Goal: Task Accomplishment & Management: Manage account settings

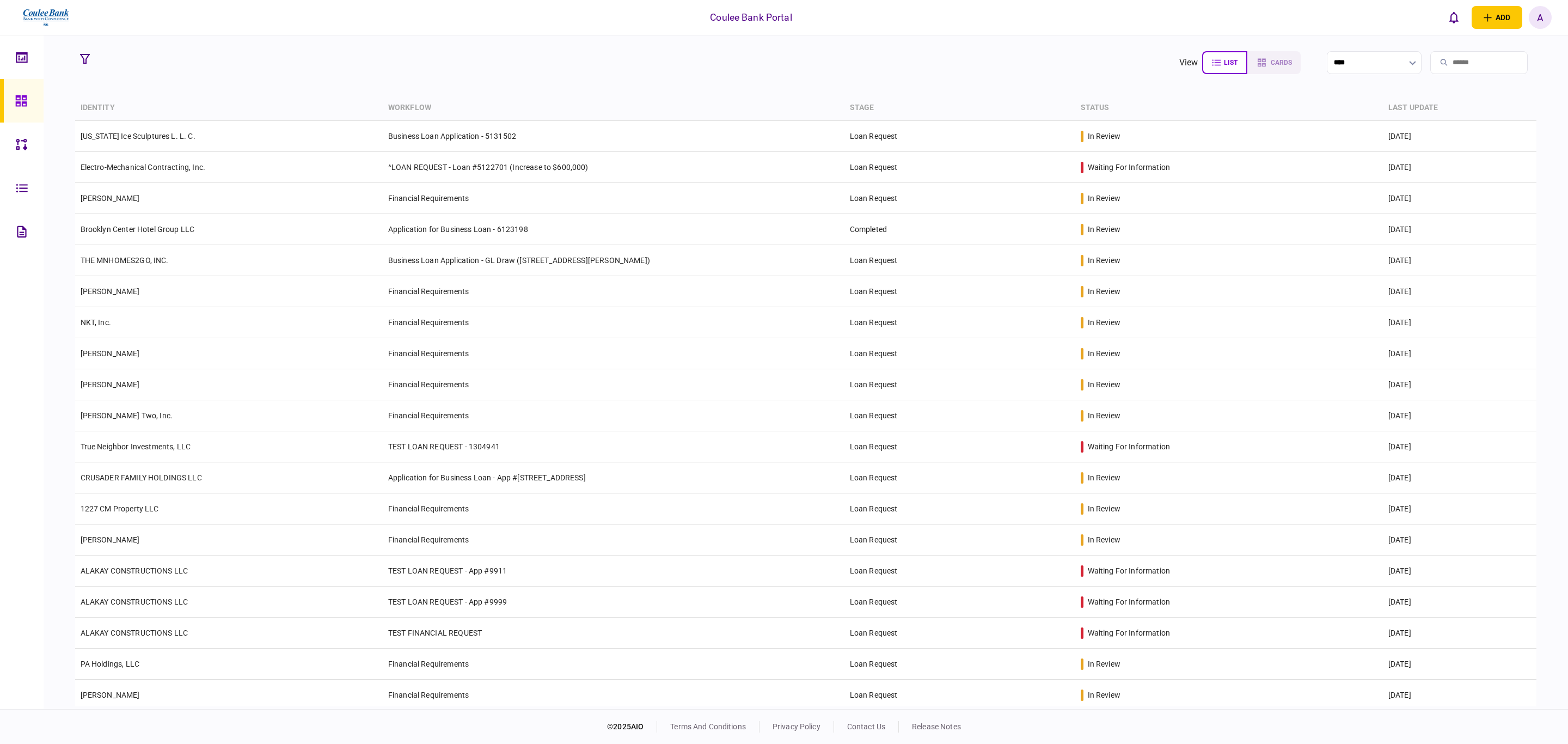
click at [1442, 65] on input "search" at bounding box center [1479, 63] width 97 height 23
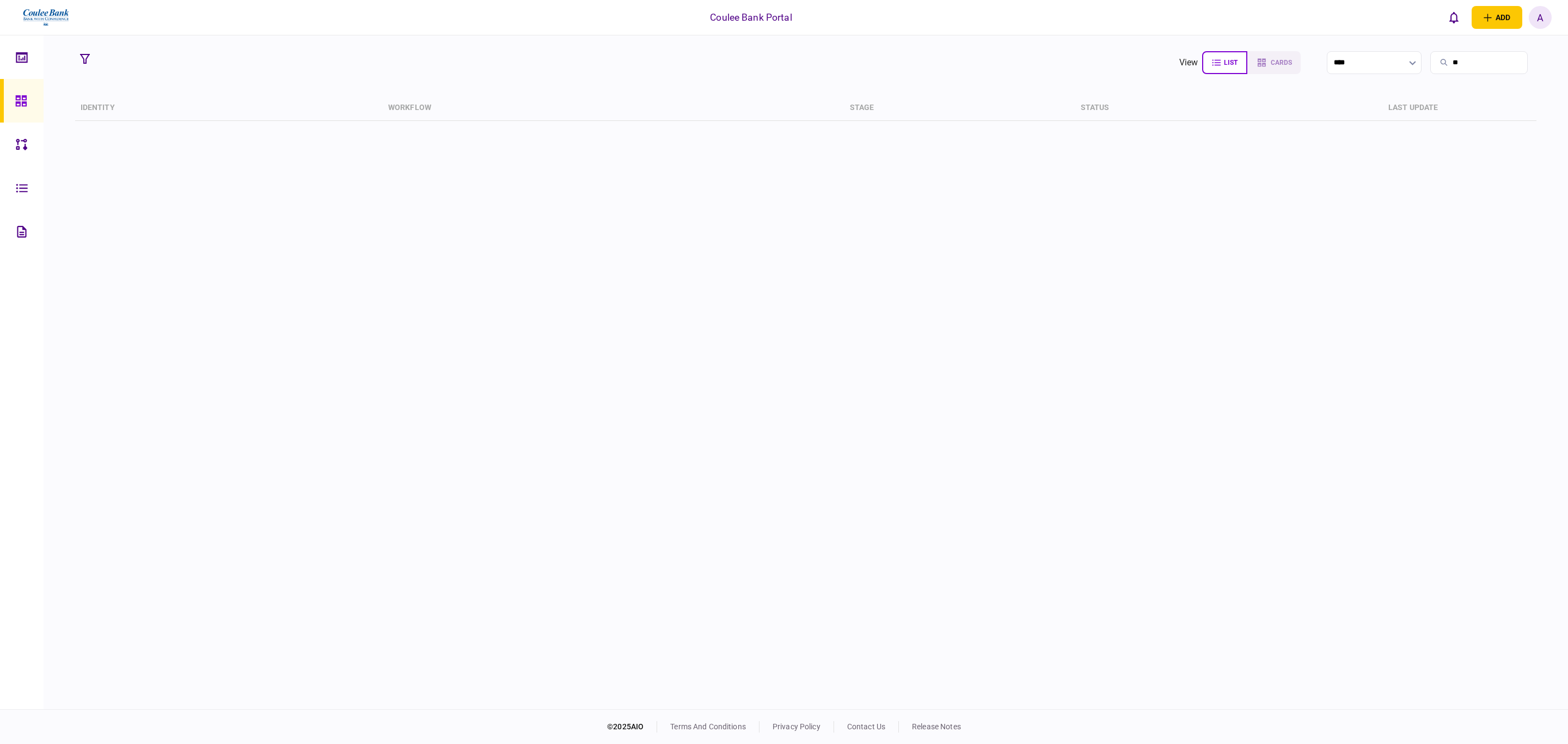
type input "*"
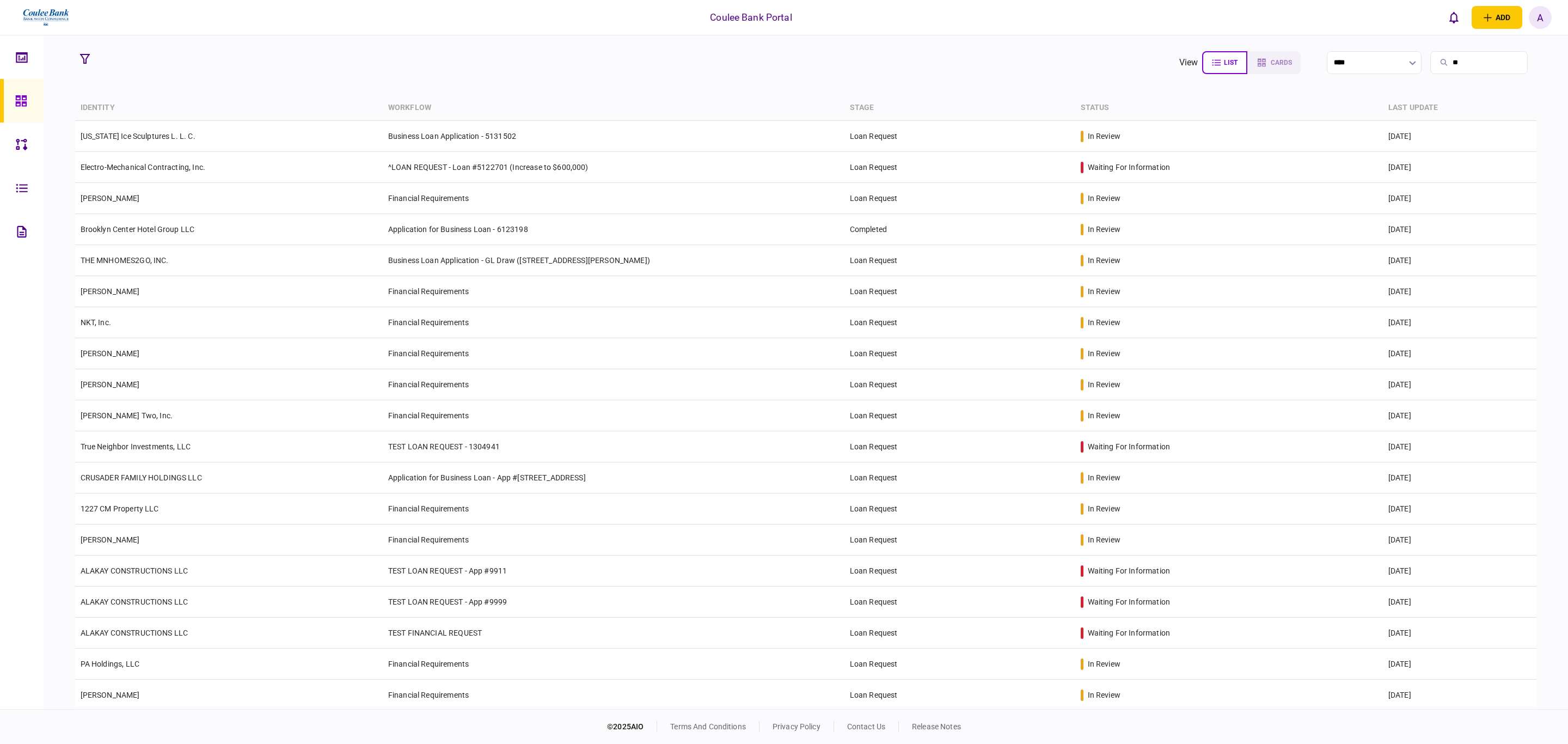
type input "*"
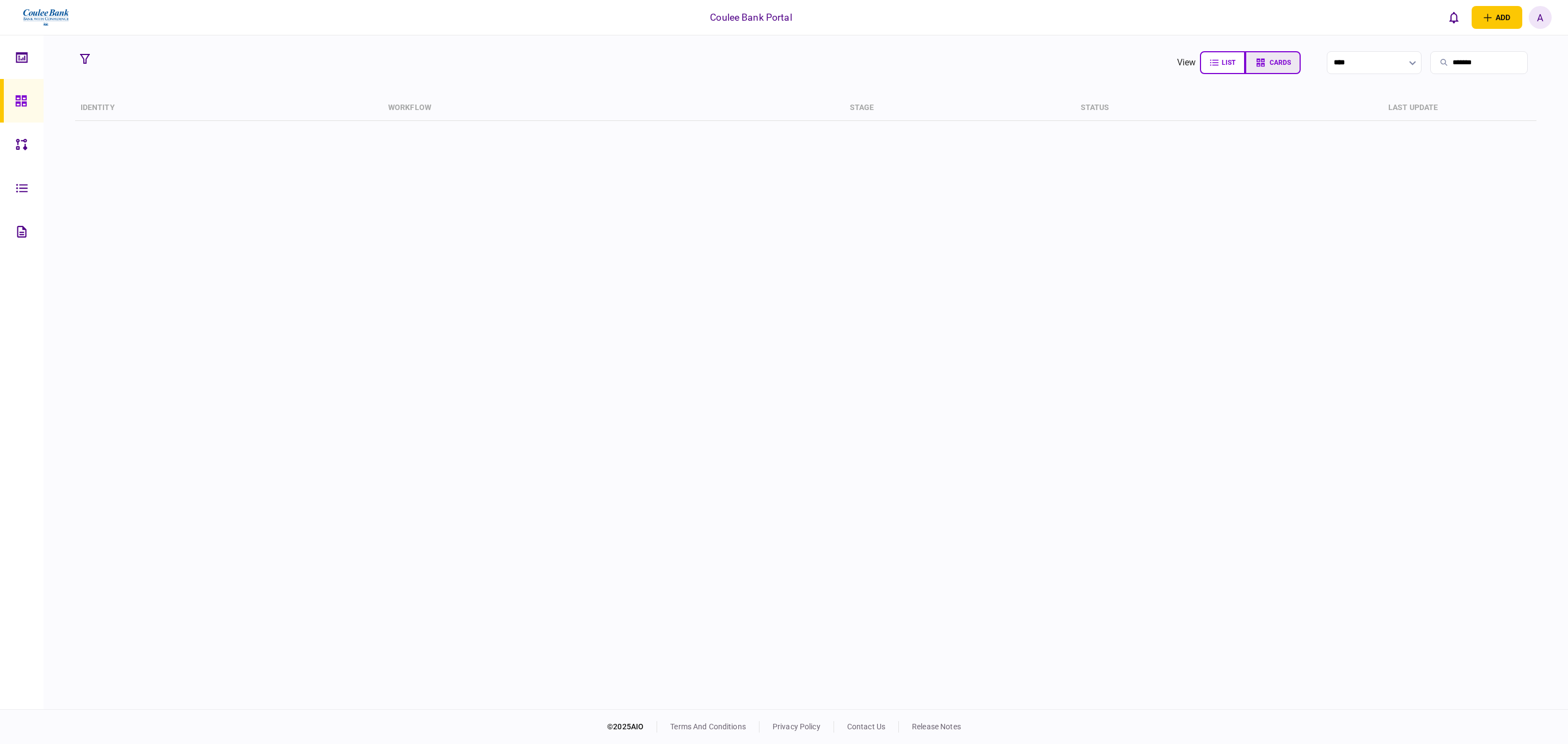
type input "*******"
click at [1256, 64] on icon "button" at bounding box center [1260, 62] width 8 height 8
type input "**********"
click at [441, 173] on div at bounding box center [449, 172] width 197 height 66
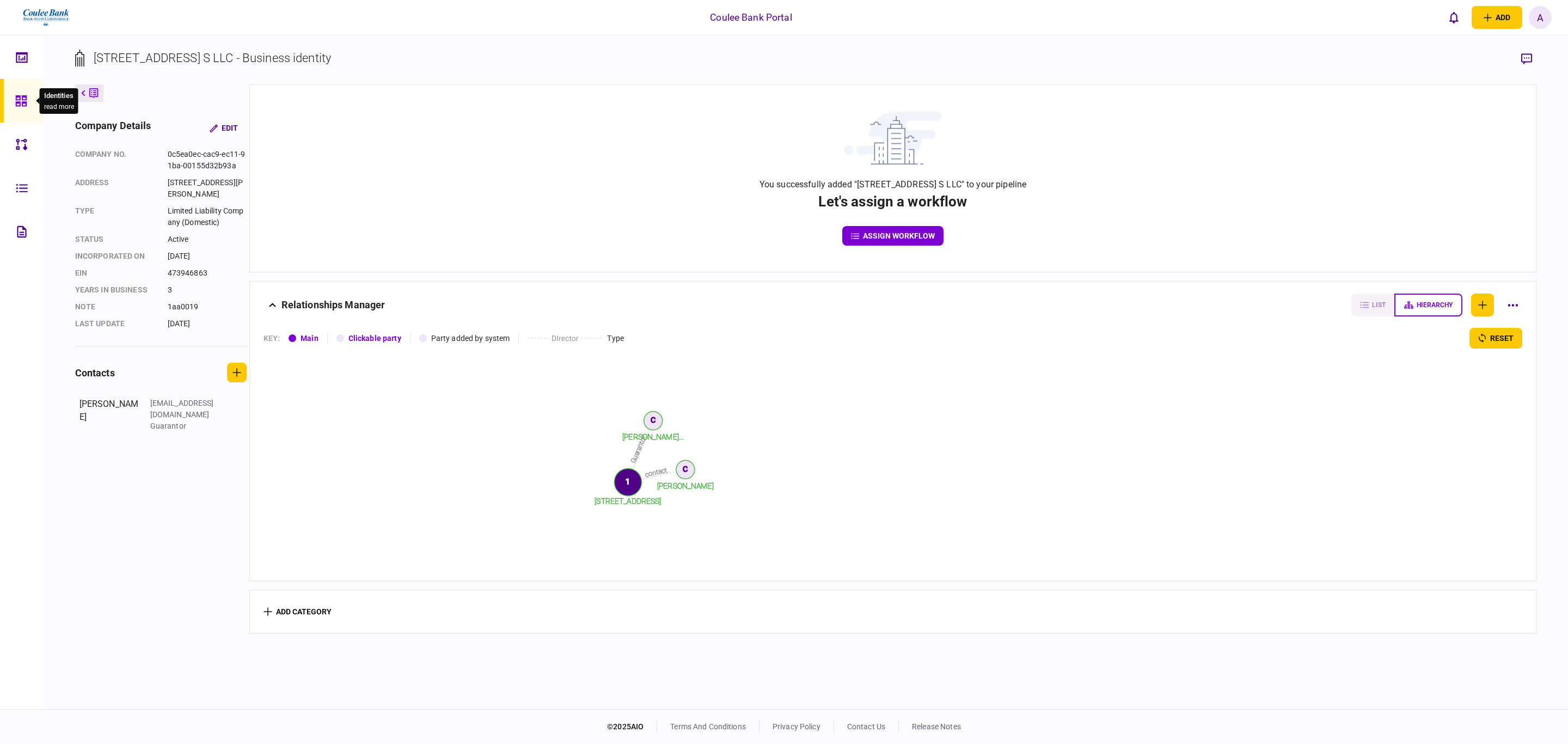
click at [23, 103] on icon at bounding box center [21, 101] width 11 height 11
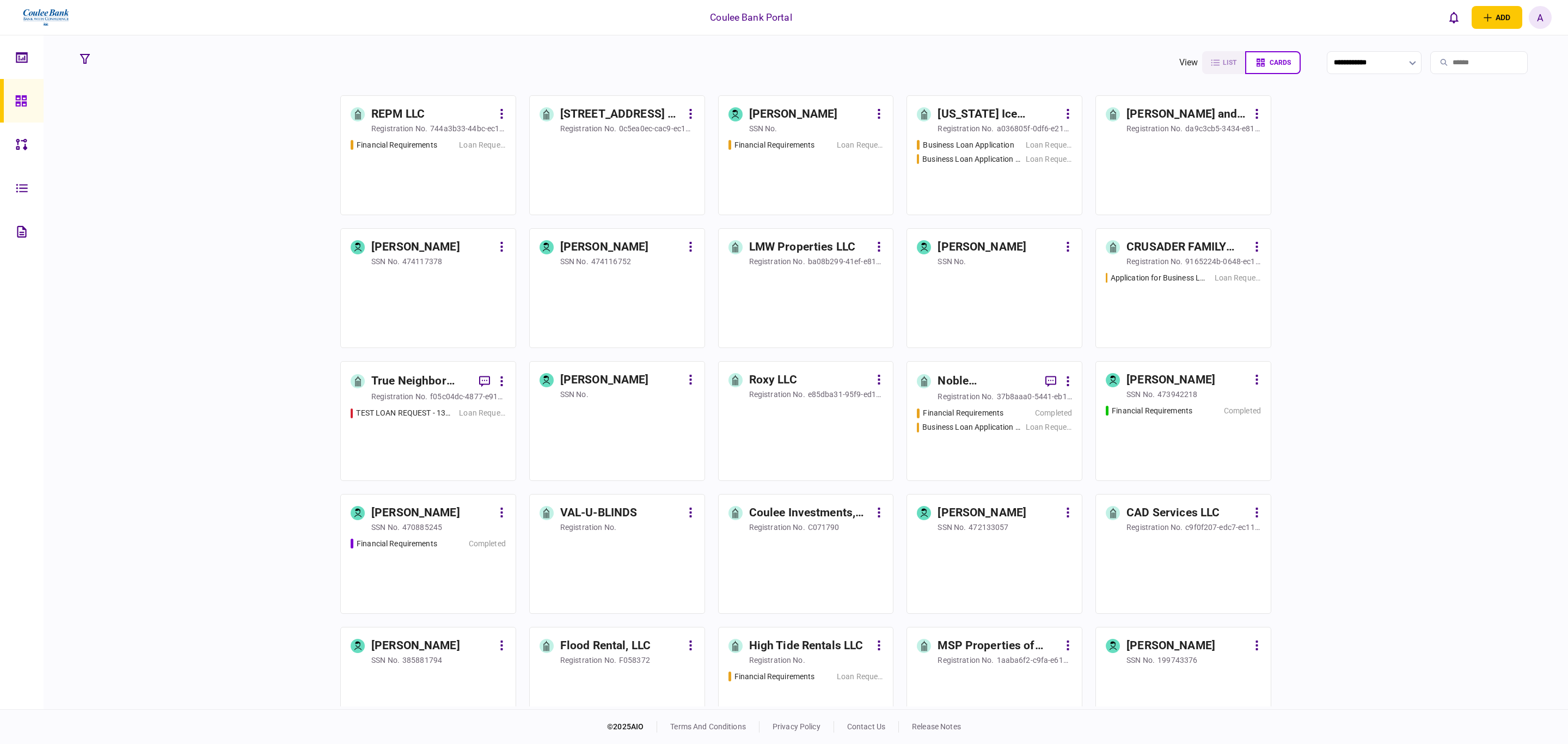
click at [1449, 60] on input "search" at bounding box center [1479, 63] width 97 height 23
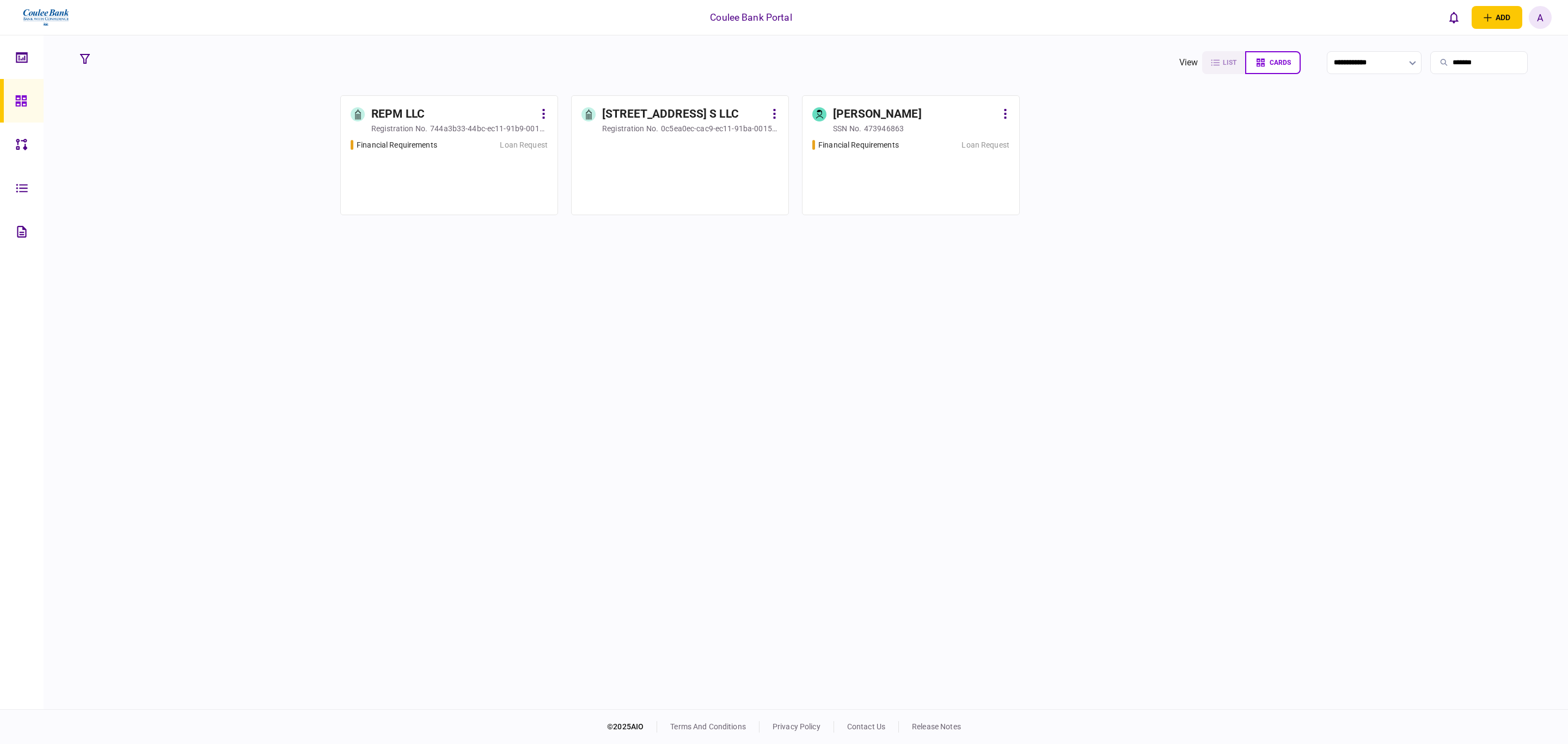
type input "*******"
click at [914, 139] on div "Financial Requirements" at bounding box center [878, 145] width 132 height 12
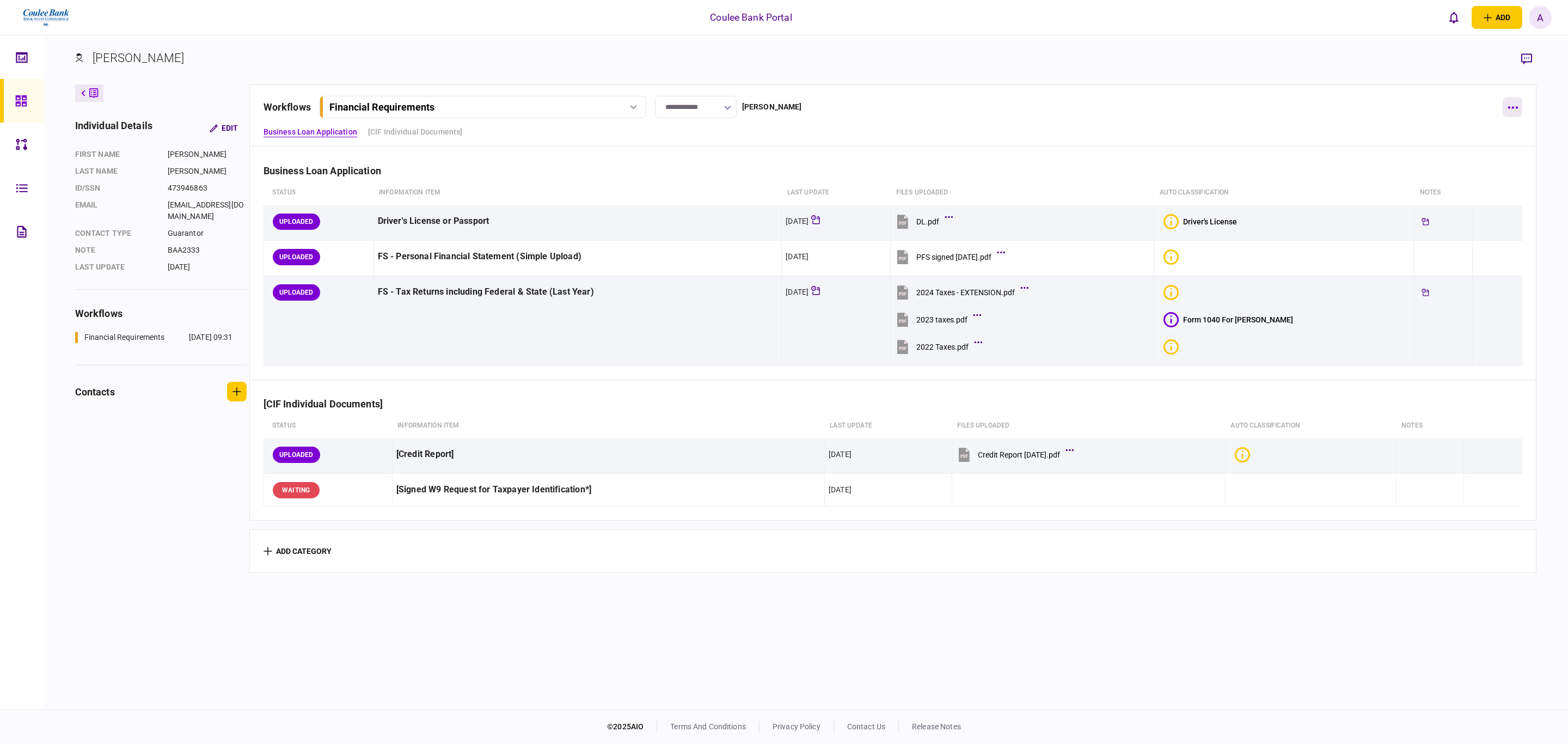
click at [1519, 111] on button "button" at bounding box center [1513, 107] width 19 height 19
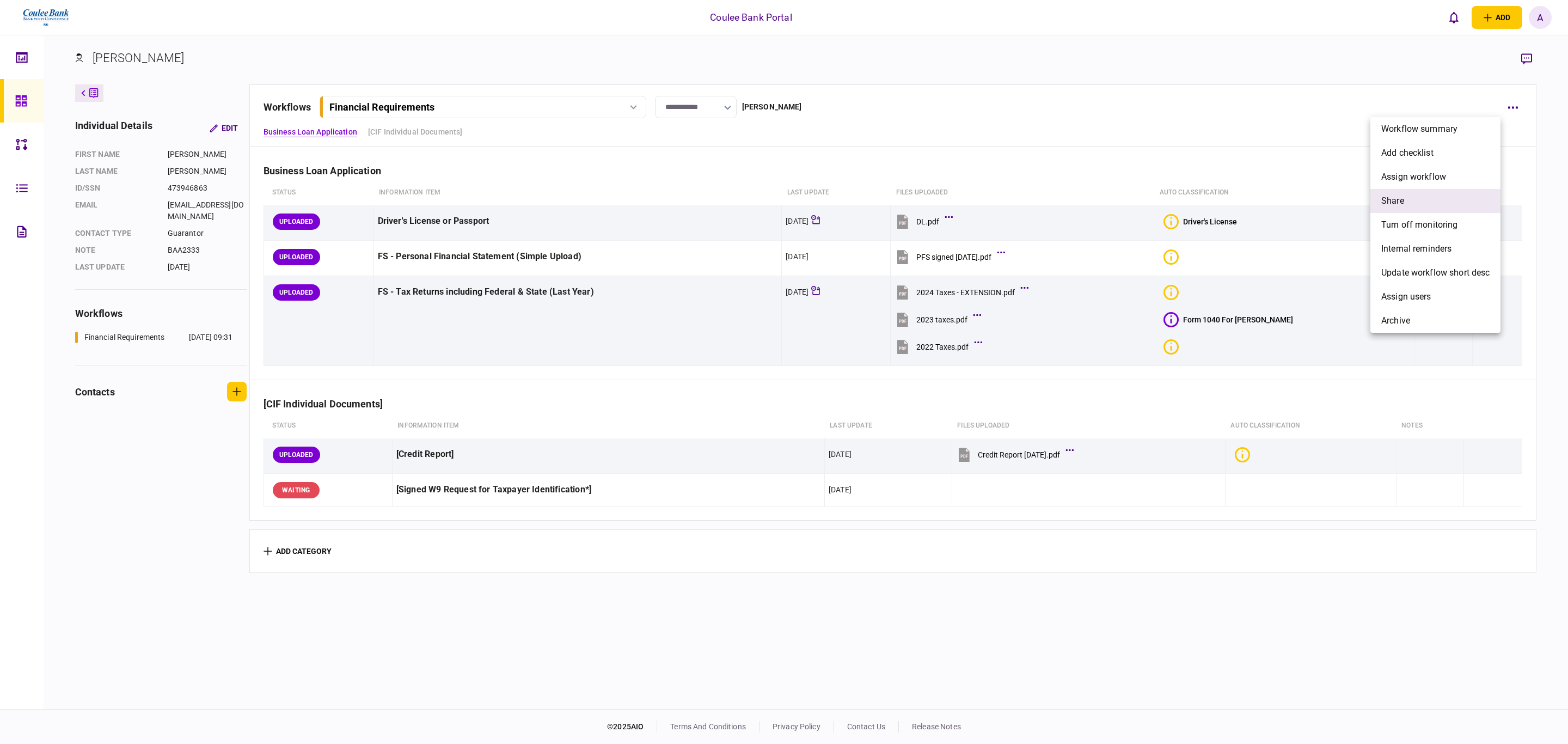
click at [1418, 206] on li "share" at bounding box center [1435, 200] width 130 height 24
click at [1333, 244] on li "[PERSON_NAME]" at bounding box center [1309, 248] width 122 height 24
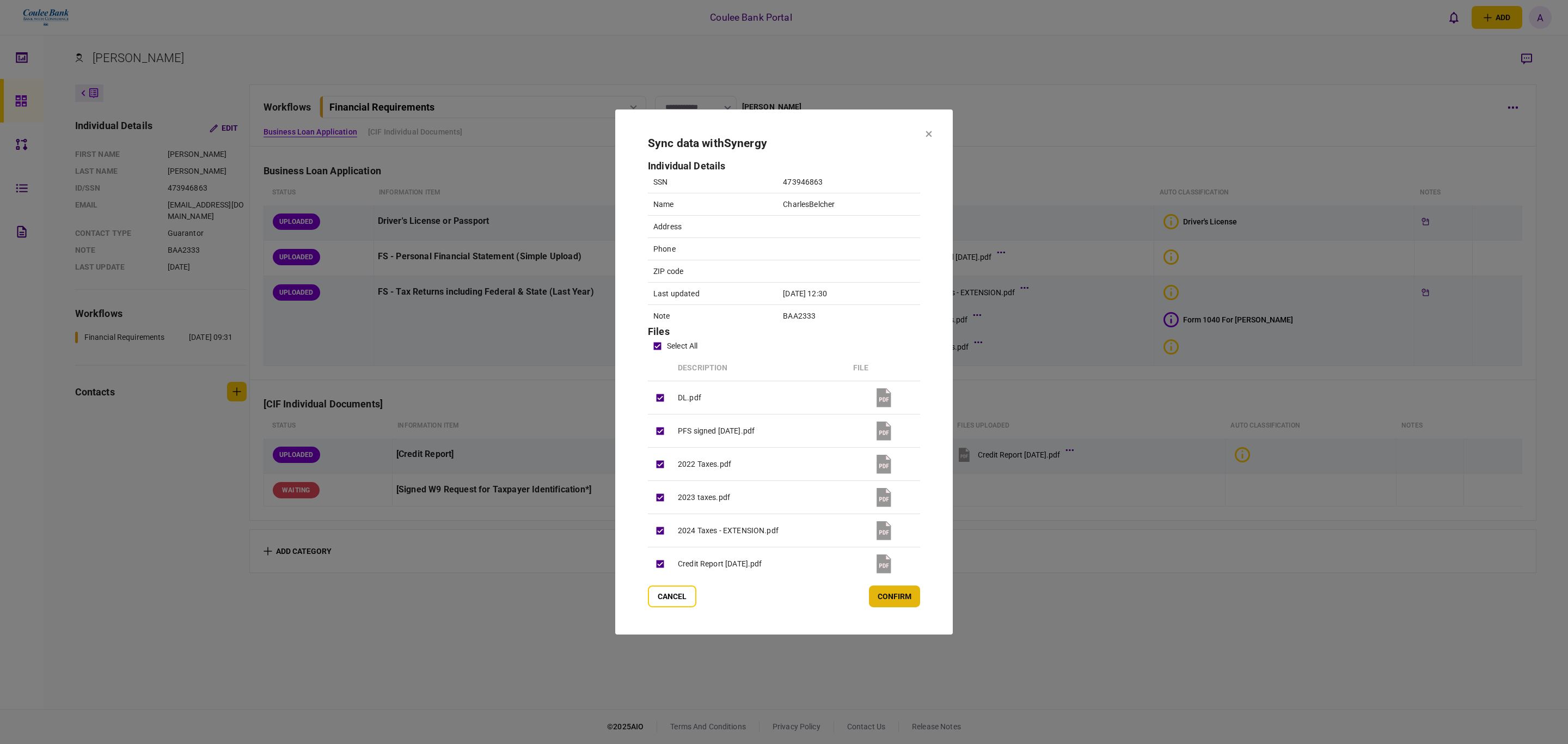
click at [900, 601] on button "confirm" at bounding box center [895, 597] width 51 height 22
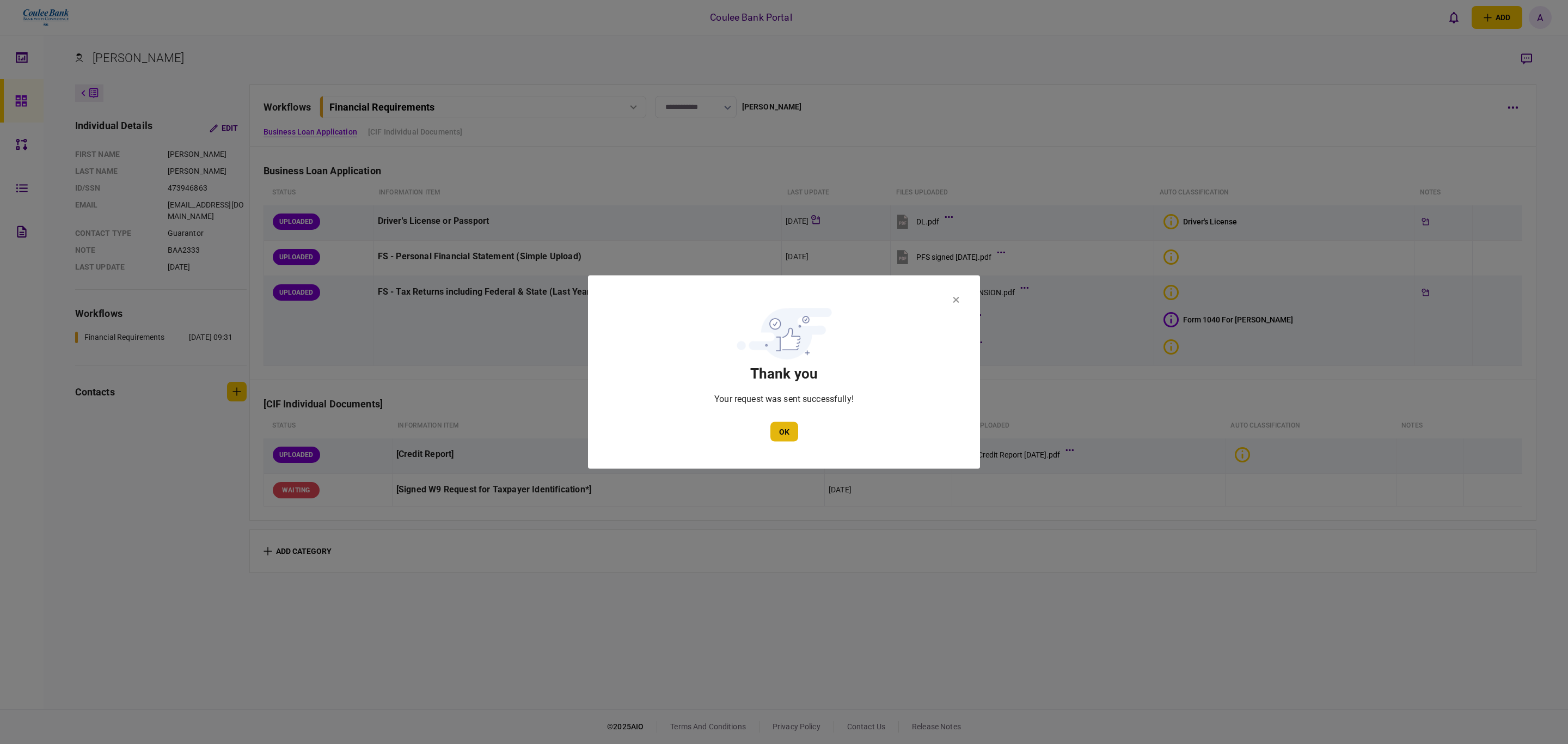
click at [793, 430] on button "OK" at bounding box center [785, 432] width 28 height 19
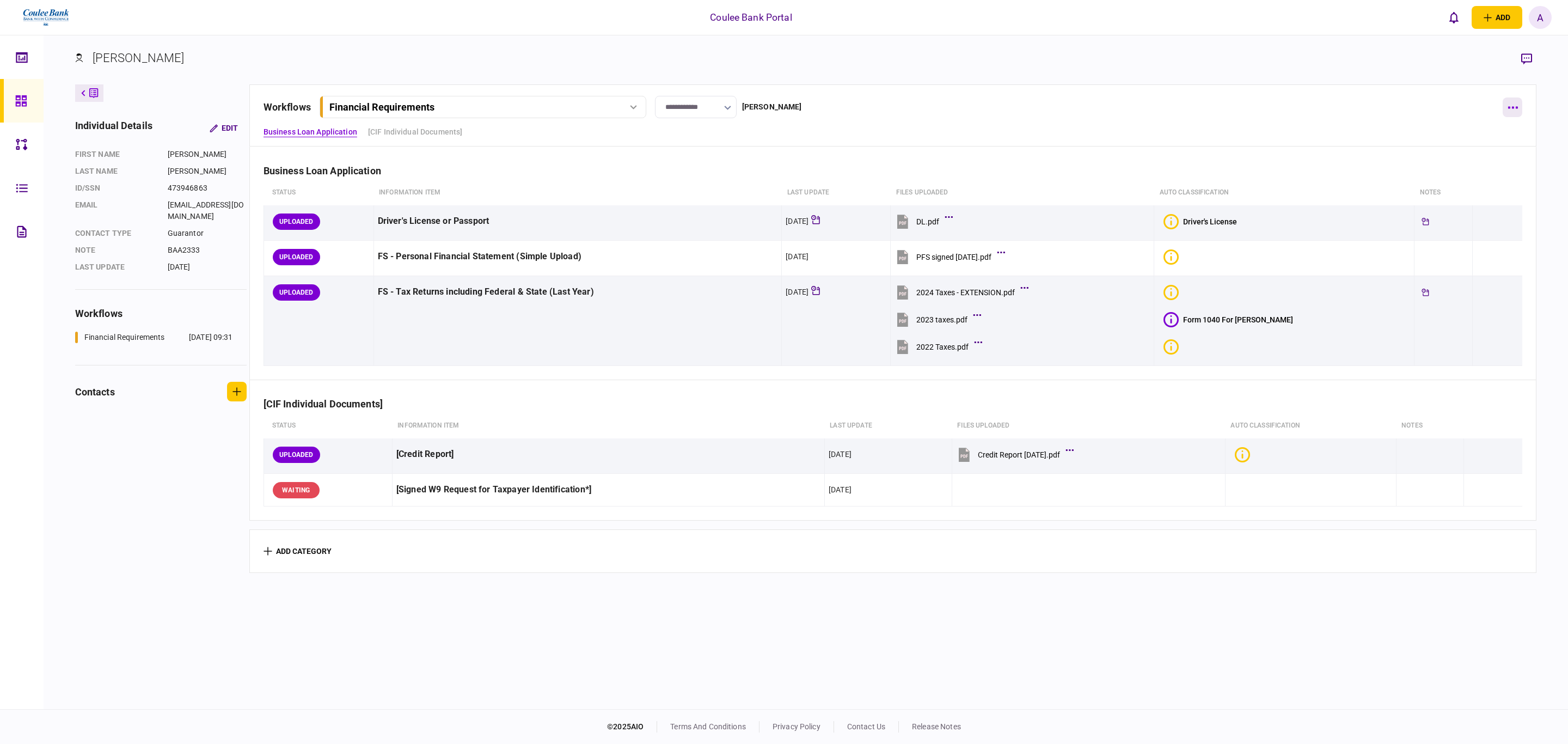
click at [1510, 111] on button "button" at bounding box center [1513, 107] width 19 height 19
click at [1161, 178] on div at bounding box center [784, 372] width 1568 height 744
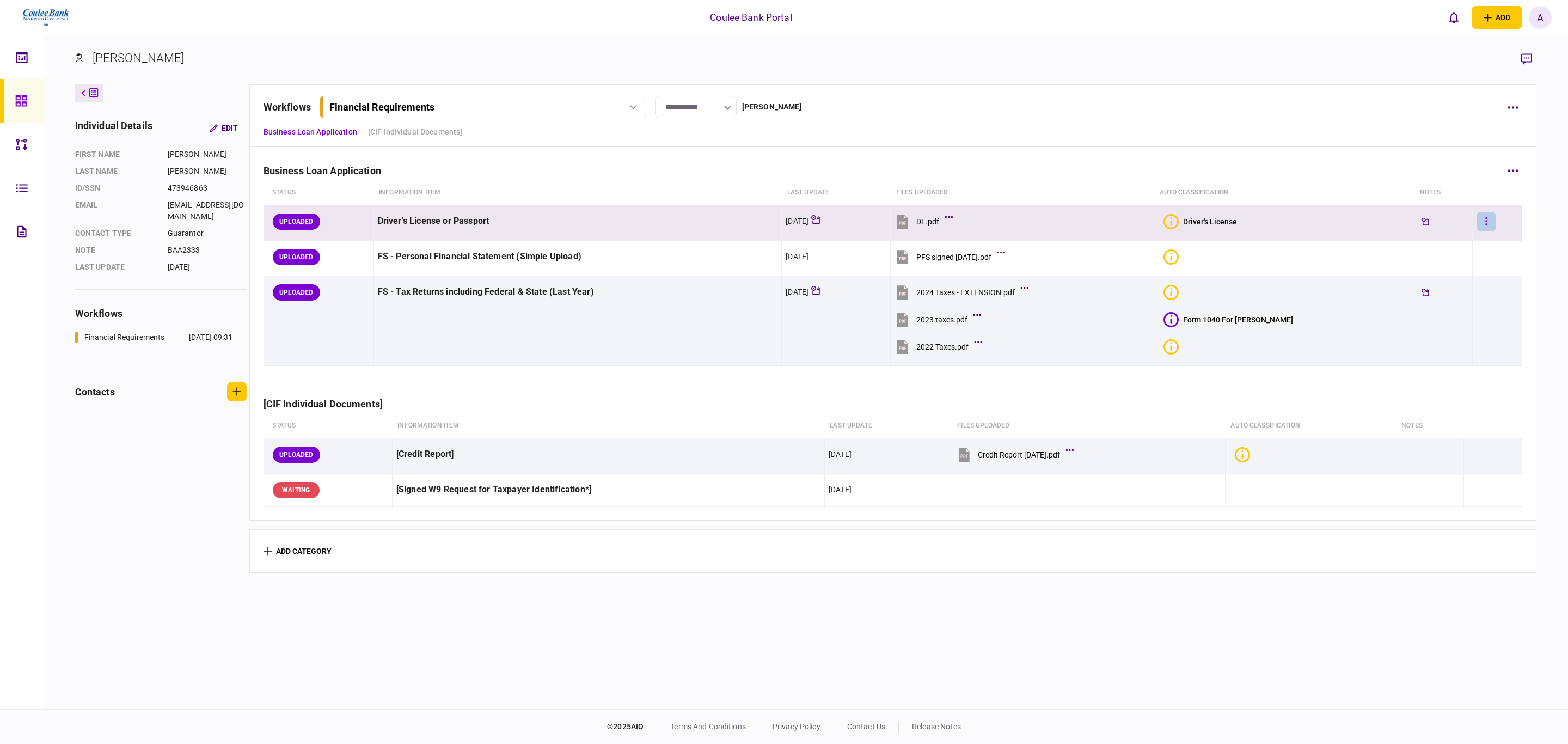
click at [1477, 223] on button "button" at bounding box center [1486, 222] width 19 height 19
click at [1435, 244] on li "approve" at bounding box center [1407, 244] width 122 height 24
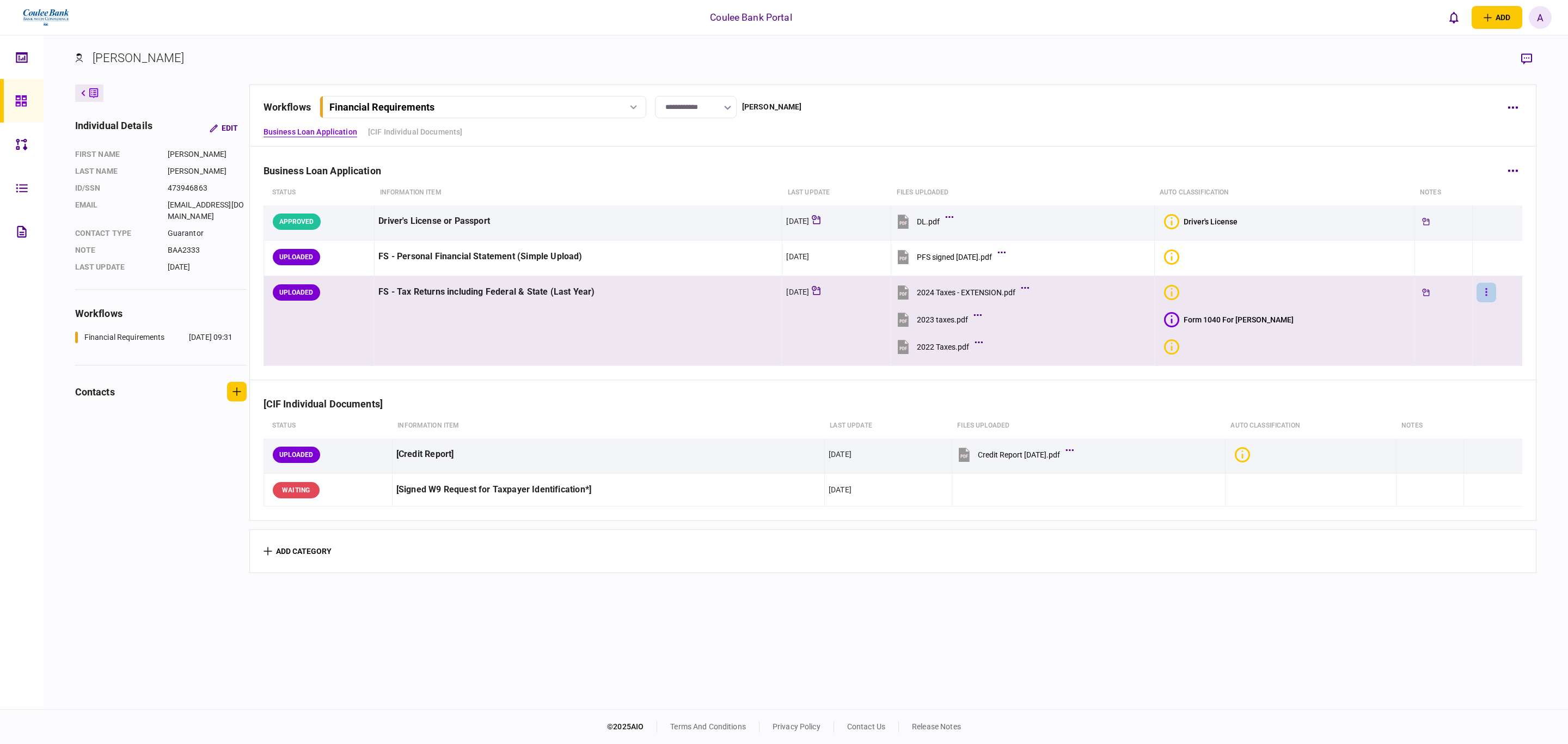
click at [1477, 290] on button "button" at bounding box center [1486, 292] width 19 height 19
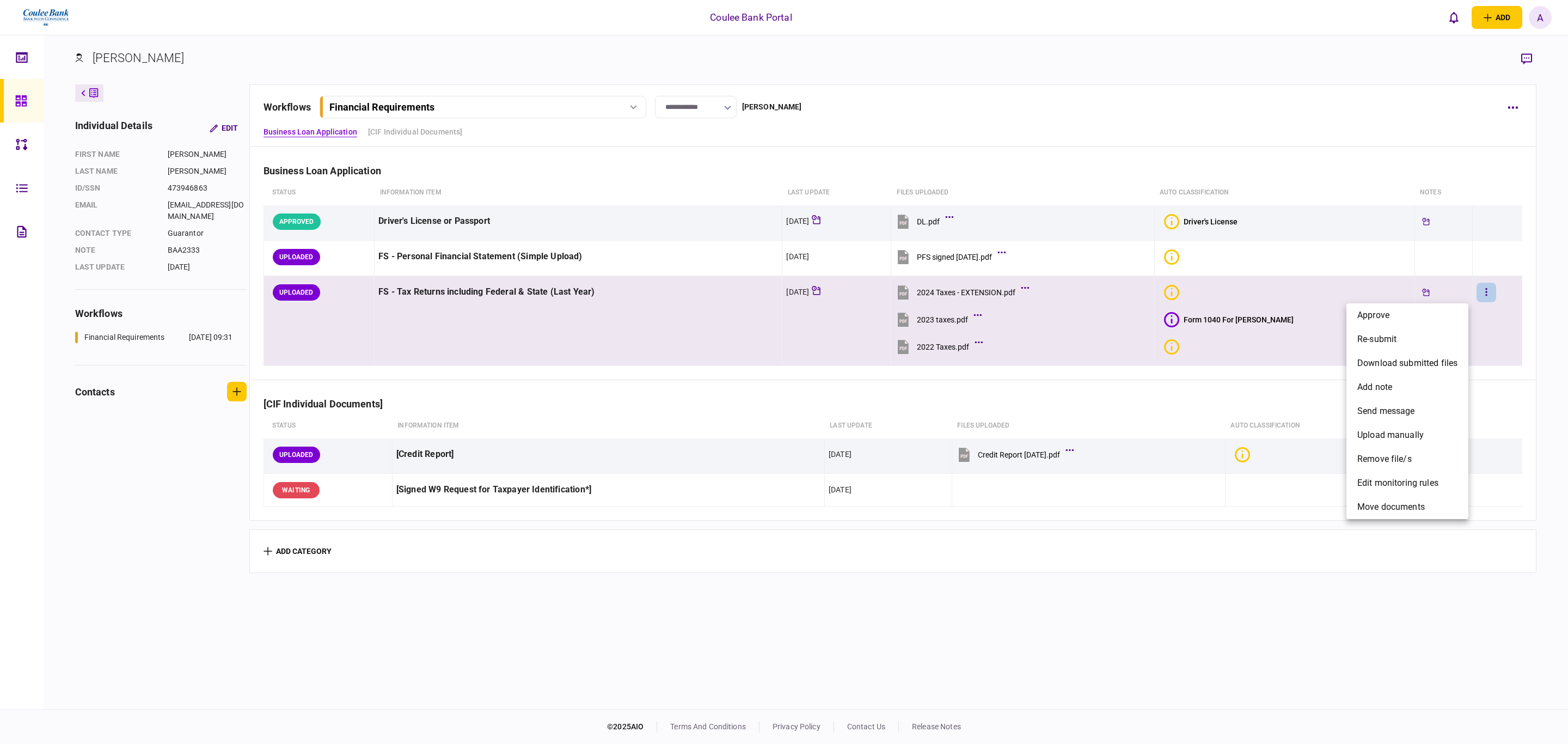
click at [1469, 252] on div at bounding box center [784, 372] width 1568 height 744
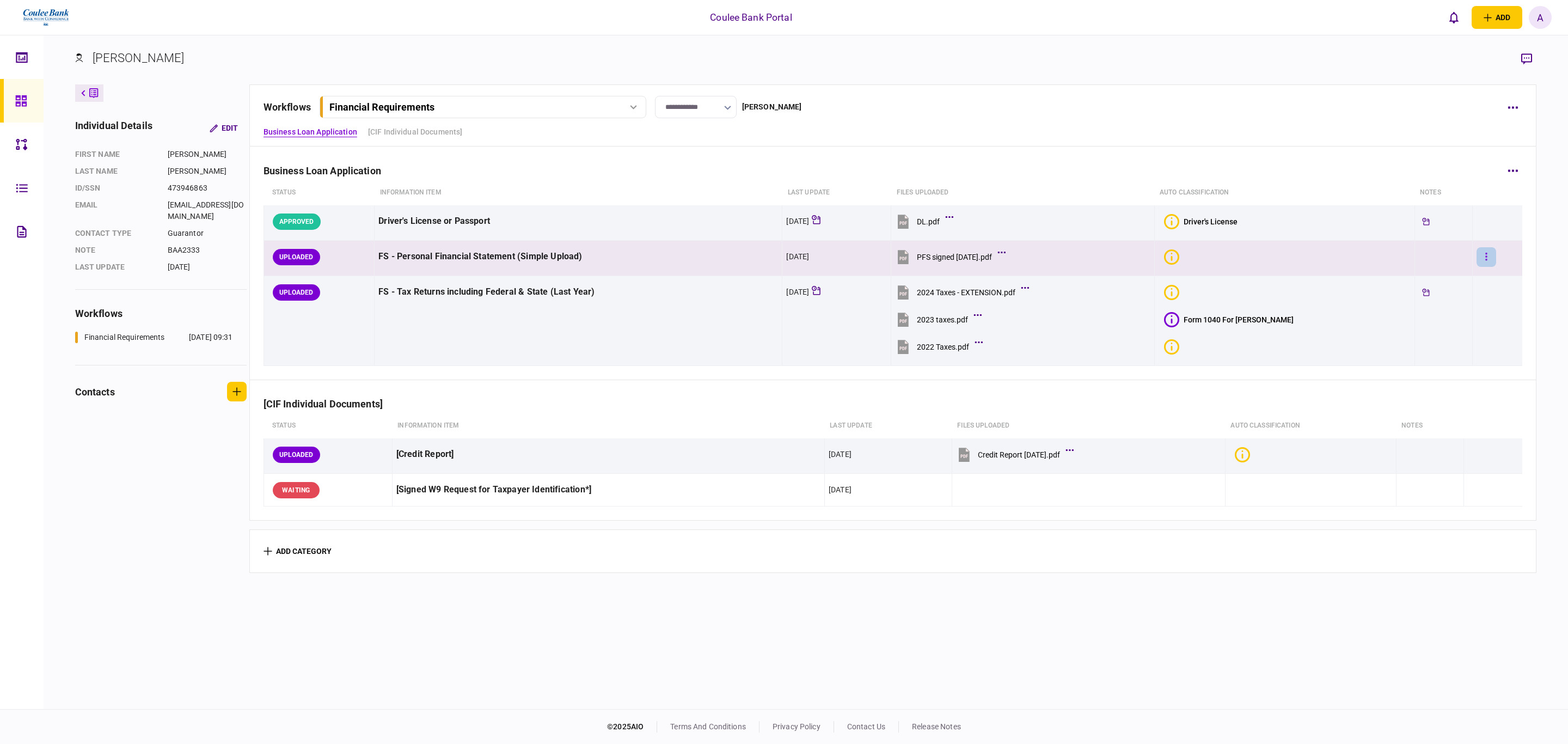
click at [1477, 258] on button "button" at bounding box center [1486, 257] width 19 height 19
click at [1457, 275] on li "approve" at bounding box center [1407, 279] width 122 height 24
click at [1480, 254] on button "button" at bounding box center [1486, 257] width 19 height 19
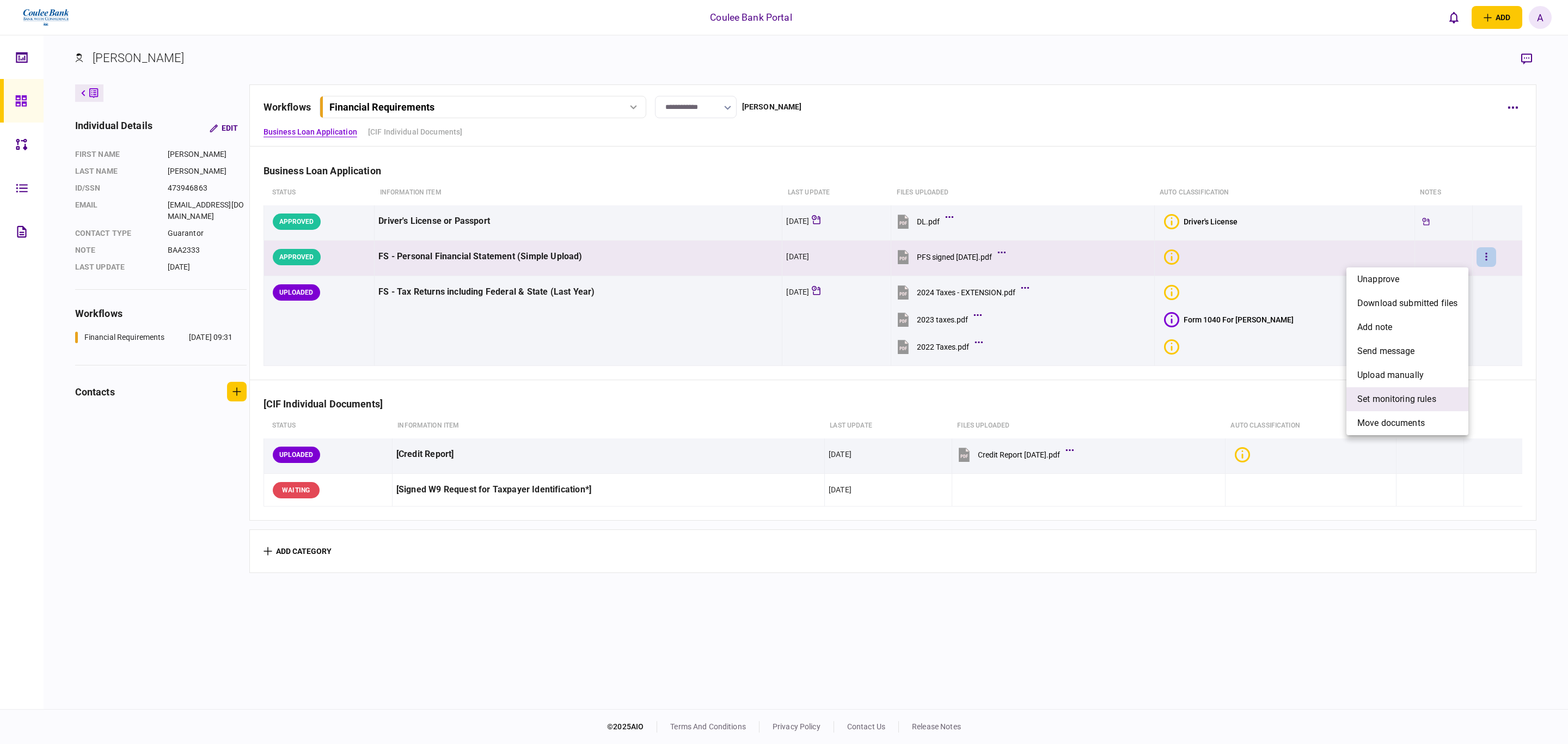
click at [1395, 398] on span "set monitoring rules" at bounding box center [1397, 399] width 79 height 13
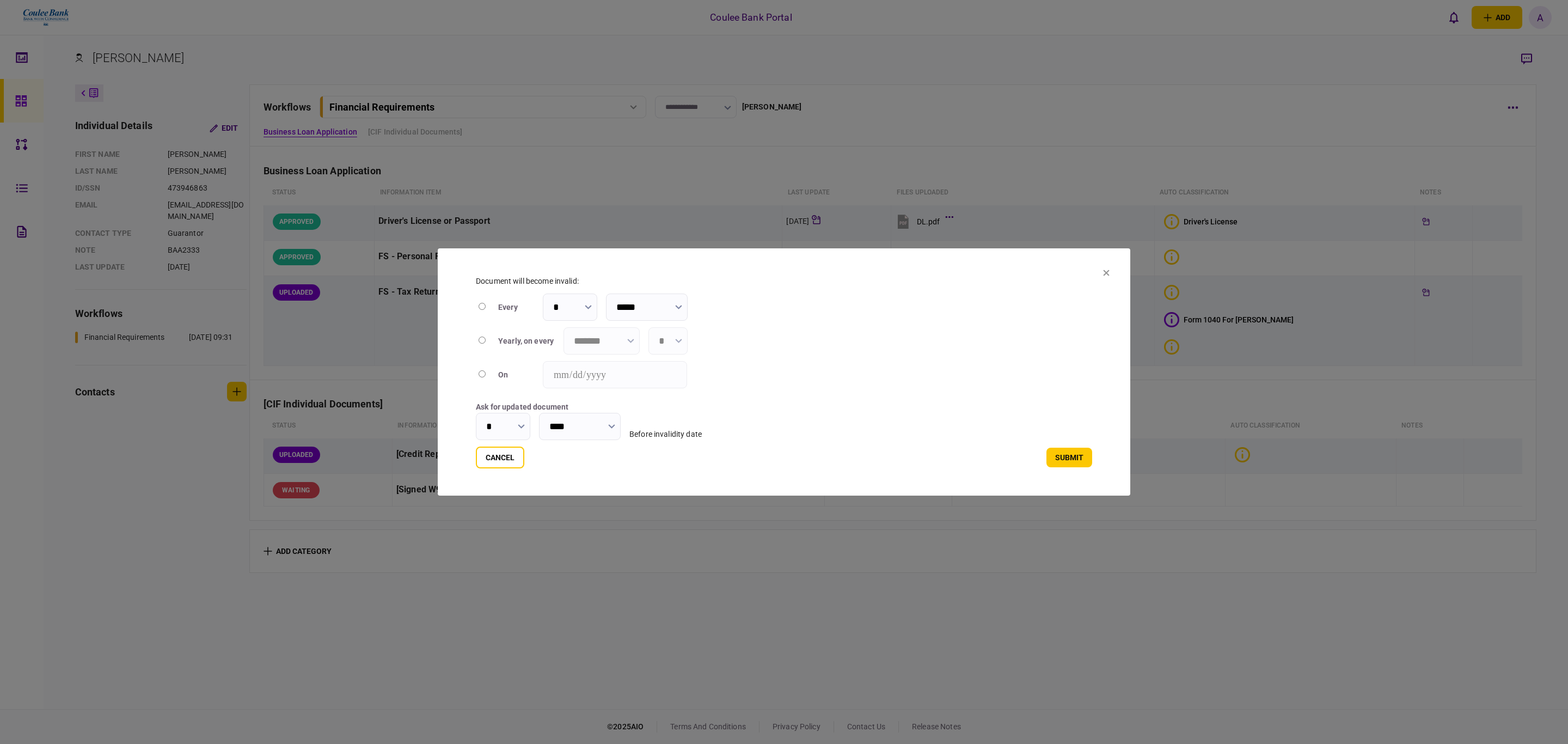
type input "****"
click at [631, 328] on input "*******" at bounding box center [601, 341] width 76 height 27
click at [596, 417] on button "March" at bounding box center [602, 422] width 54 height 10
type input "*****"
click at [683, 342] on input "*" at bounding box center [668, 341] width 39 height 27
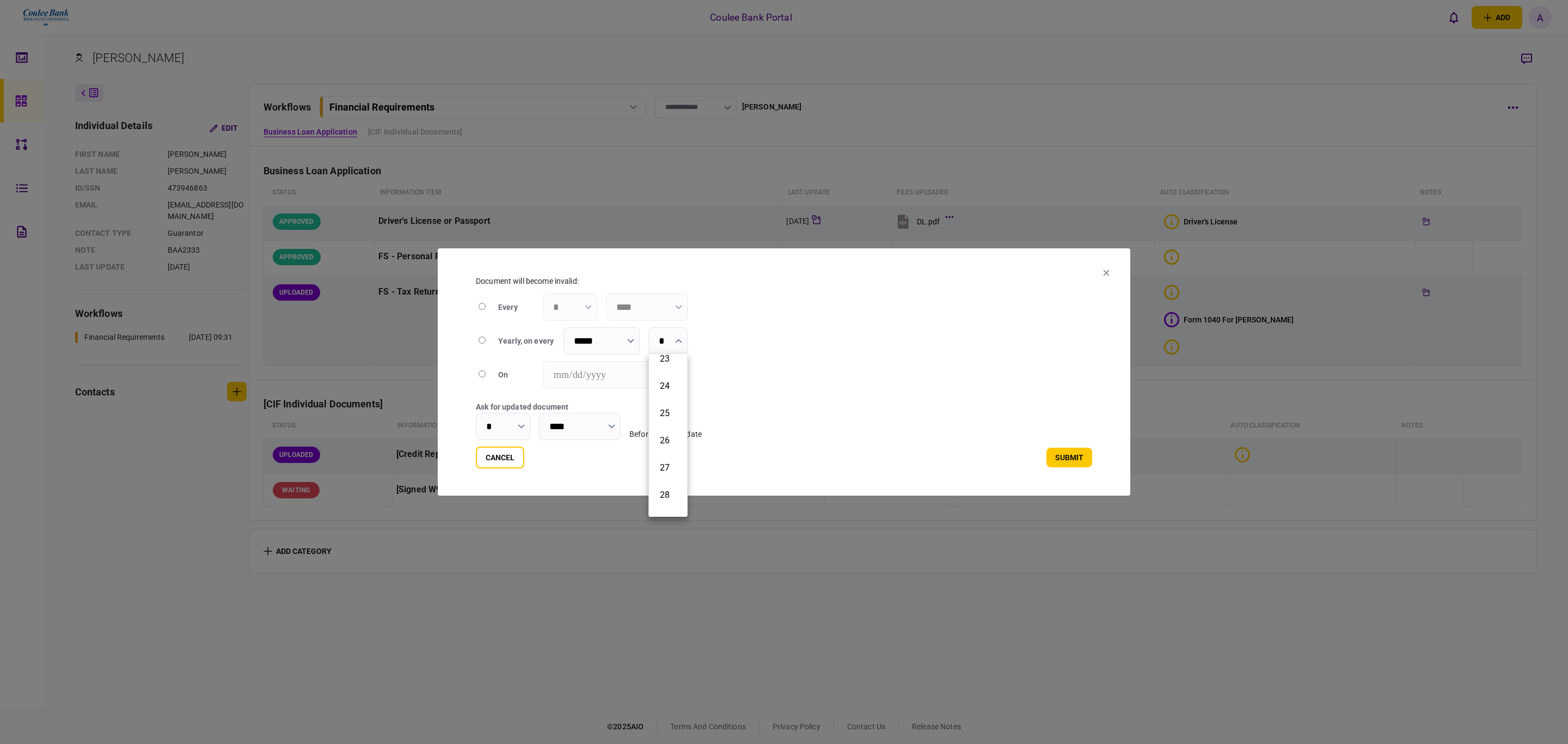
scroll to position [682, 0]
click at [673, 498] on button "31" at bounding box center [668, 503] width 16 height 10
type input "**"
click at [592, 422] on input "****" at bounding box center [580, 426] width 82 height 27
click at [573, 482] on button "Weeks" at bounding box center [579, 480] width 59 height 10
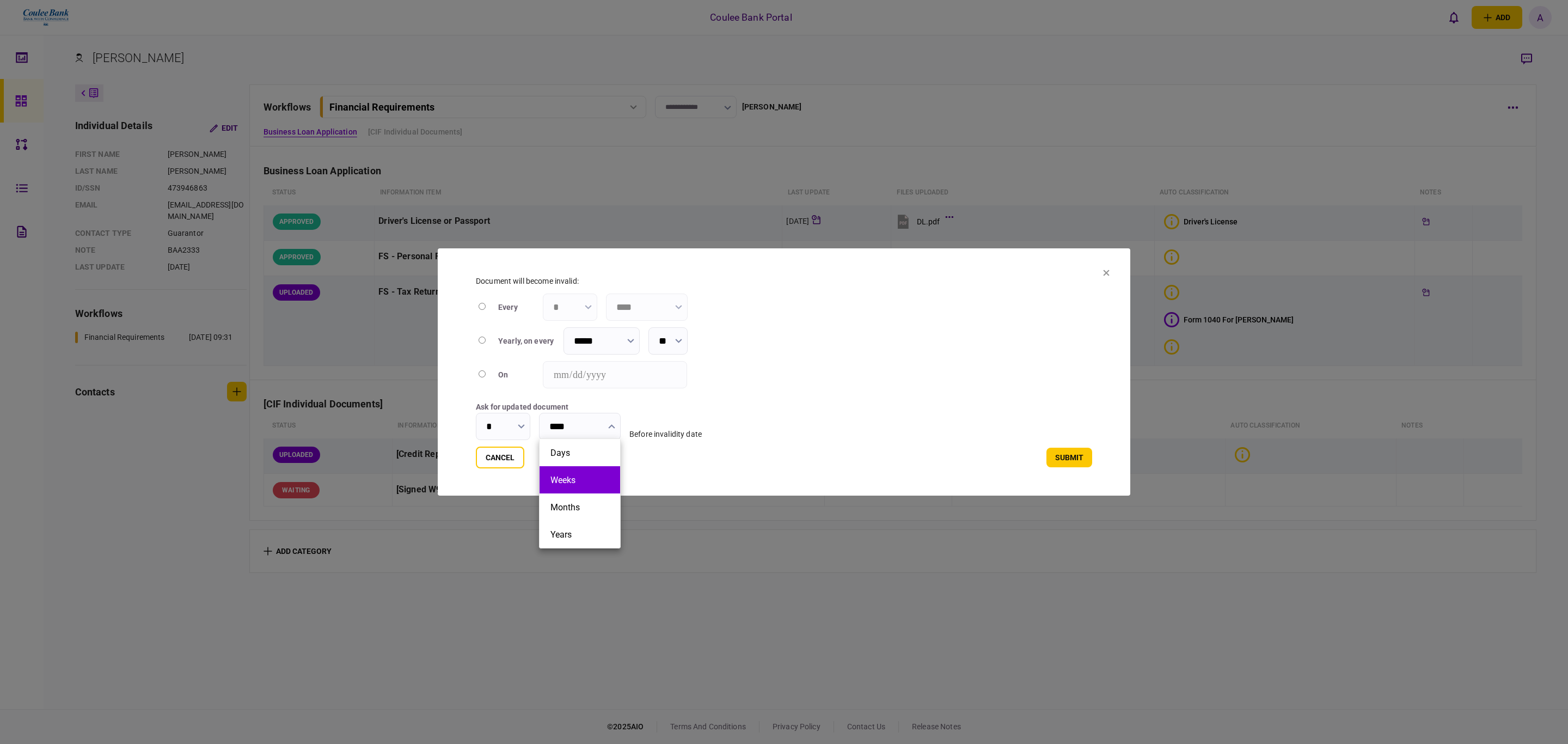
type input "*****"
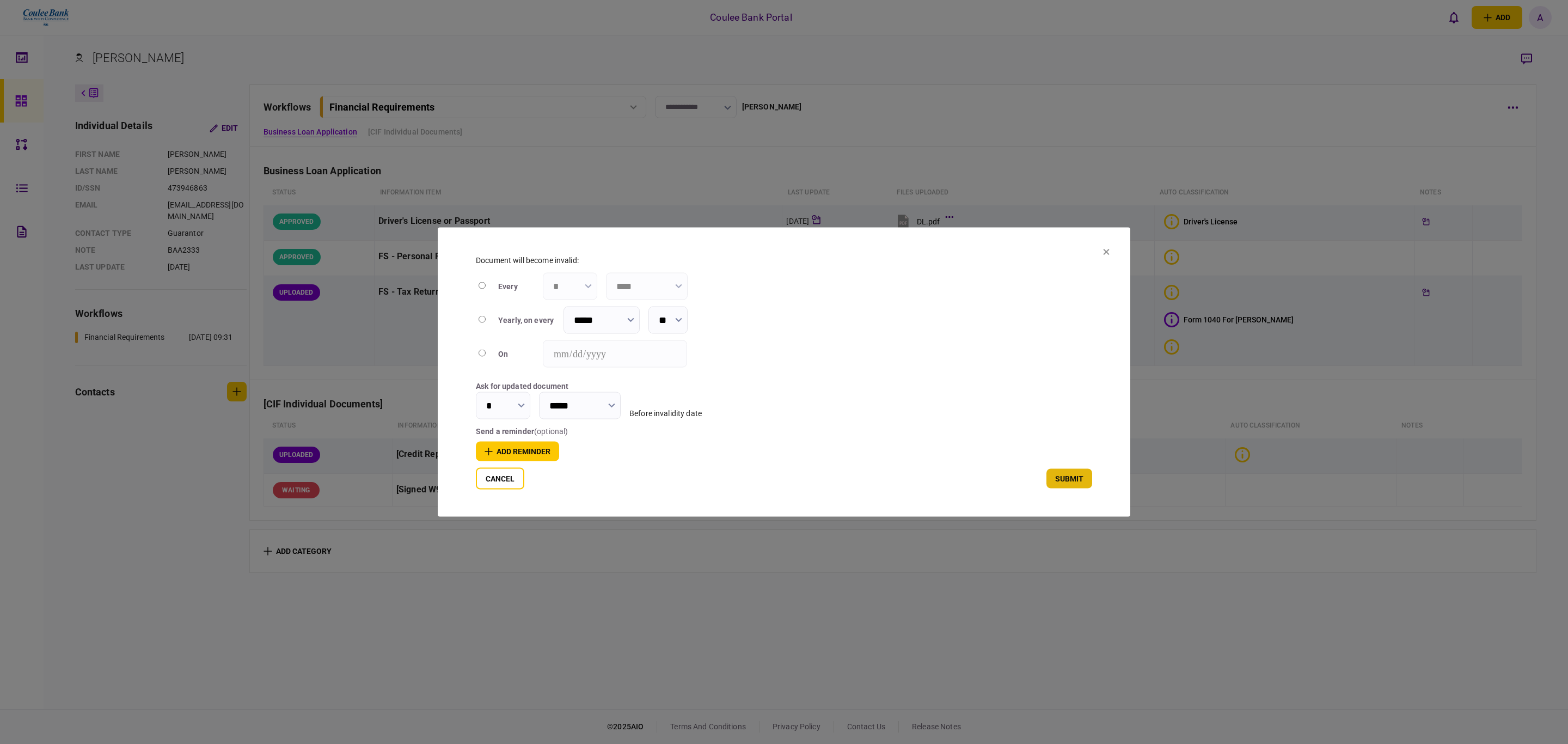
click at [1062, 477] on button "submit" at bounding box center [1069, 479] width 46 height 19
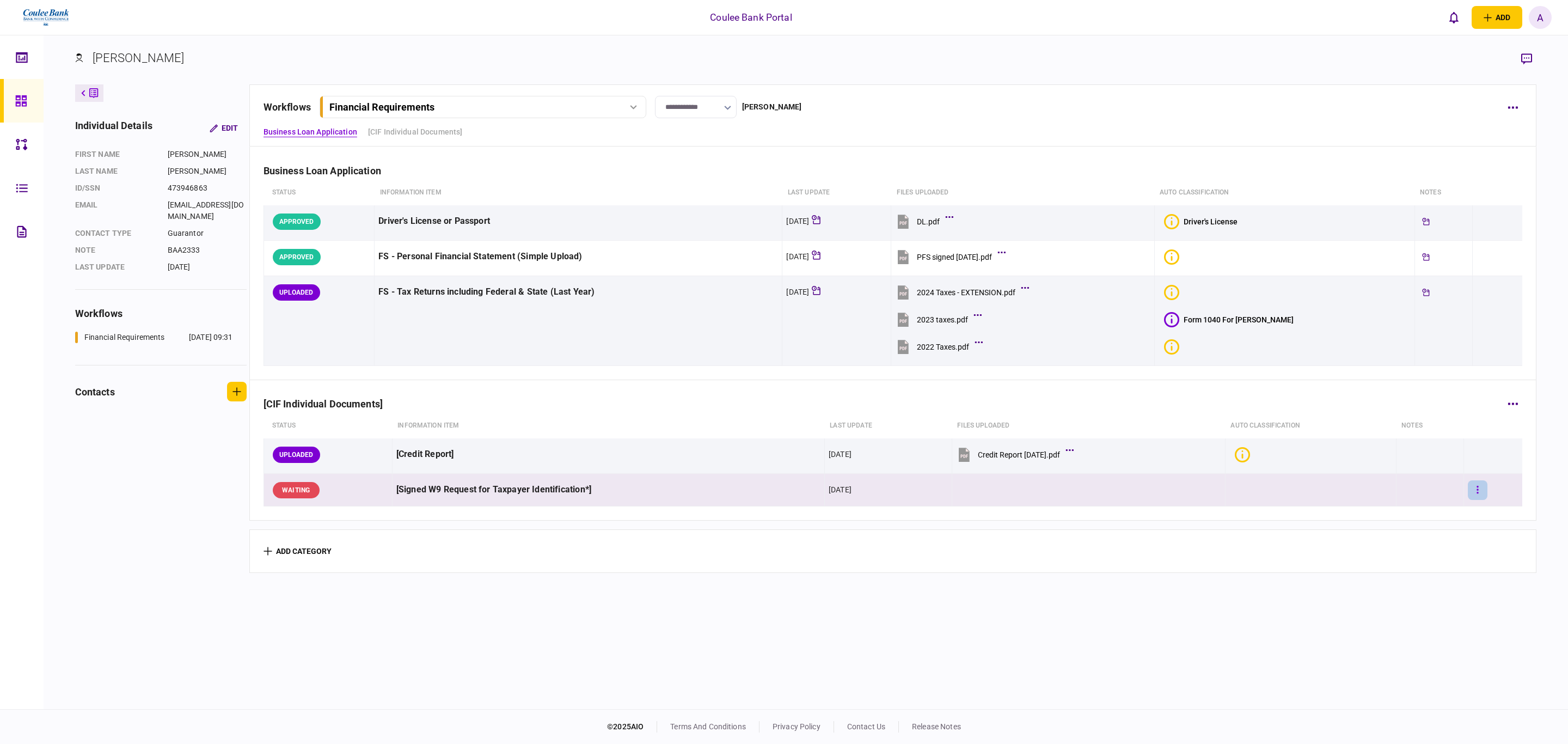
click at [1477, 495] on icon "button" at bounding box center [1478, 490] width 2 height 10
click at [1397, 611] on span "upload manually" at bounding box center [1401, 609] width 66 height 13
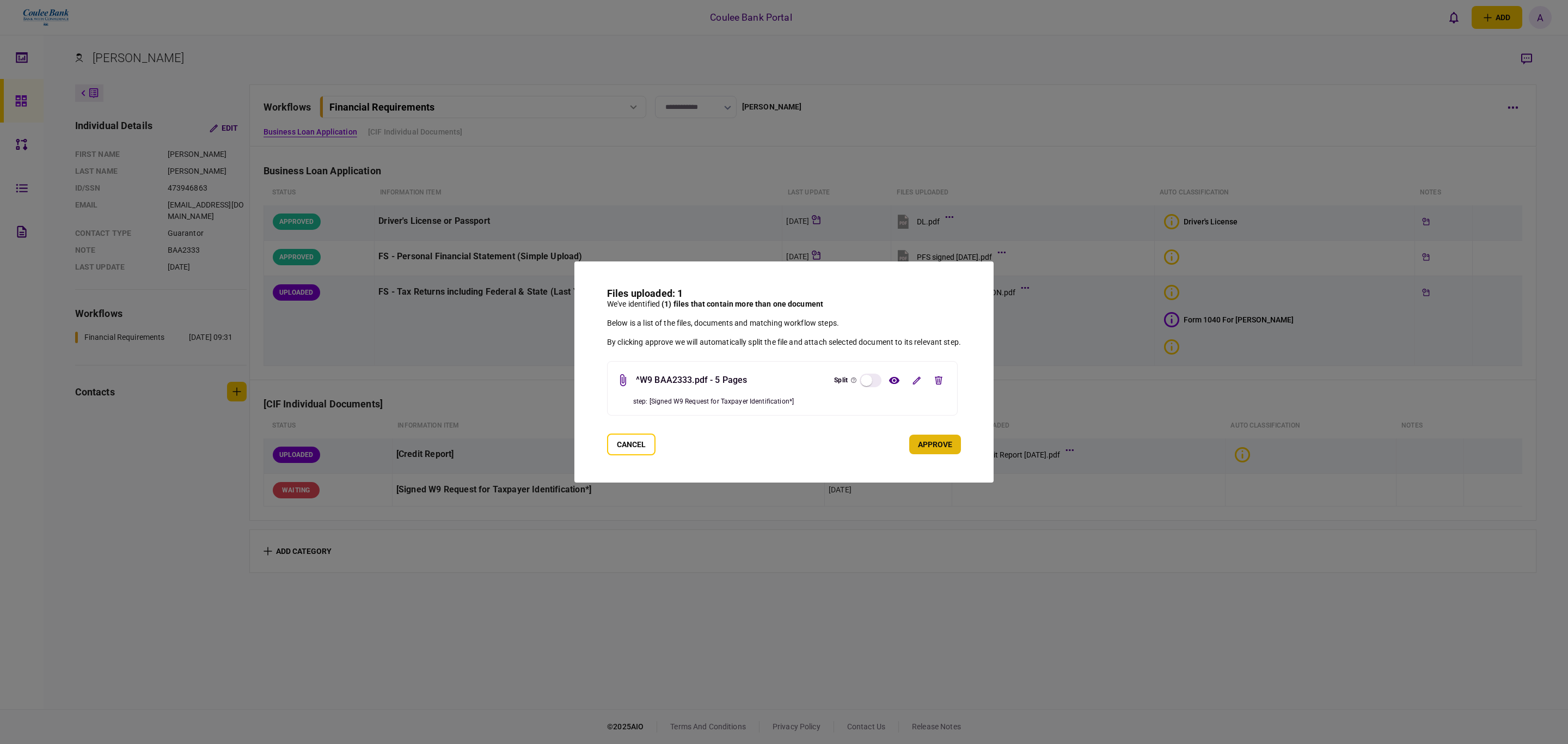
click at [922, 445] on button "approve" at bounding box center [935, 444] width 52 height 19
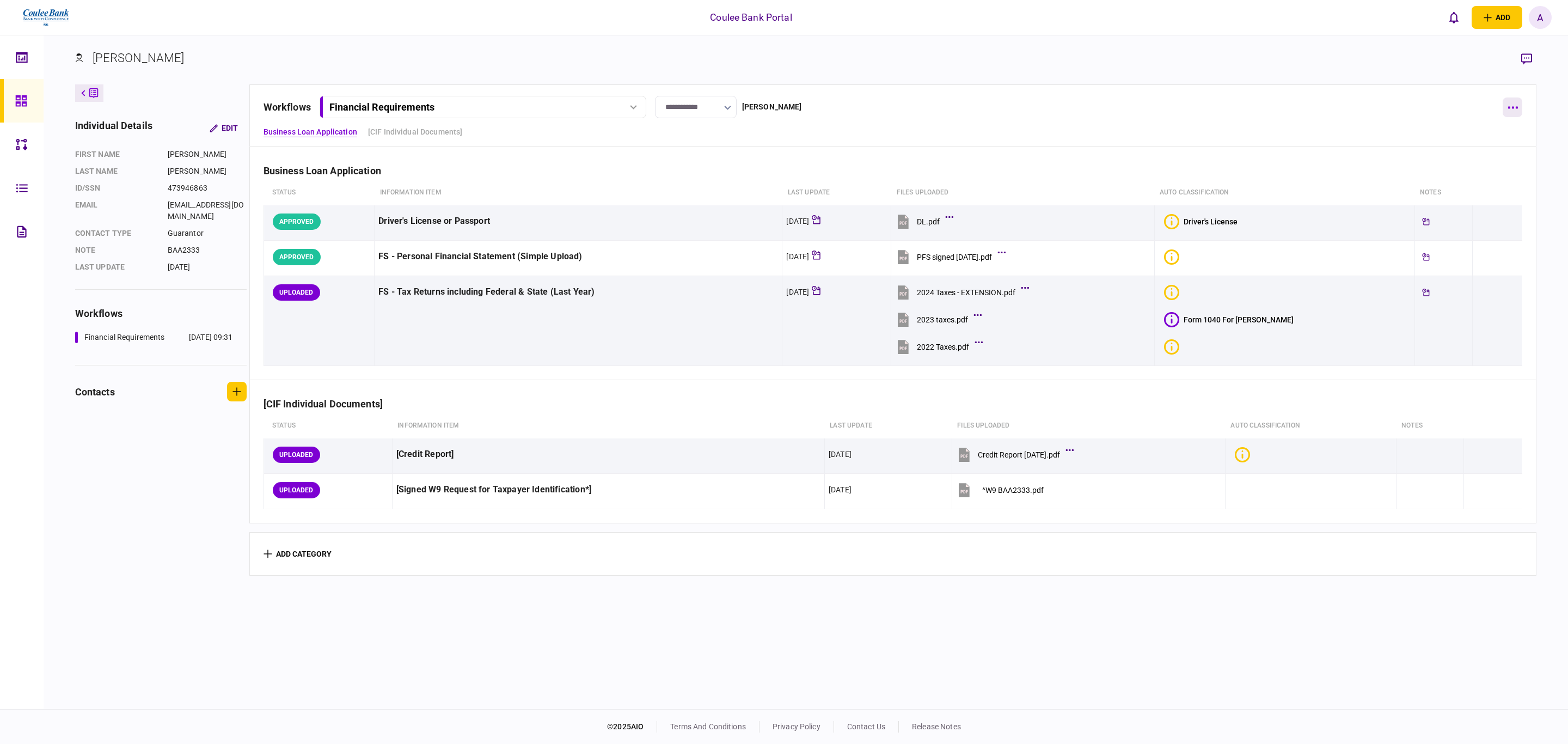
click at [1509, 111] on button "button" at bounding box center [1513, 107] width 19 height 19
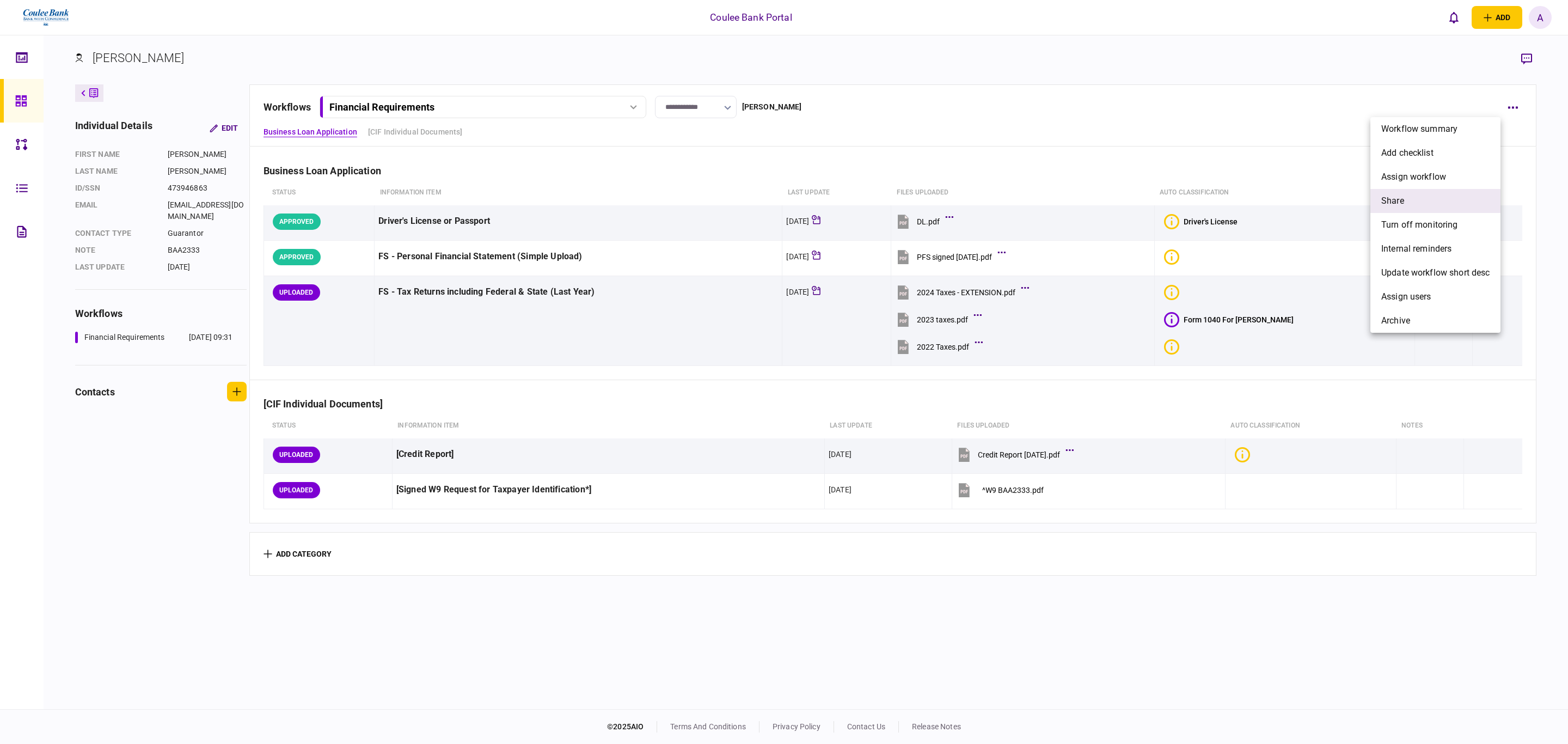
click at [1405, 205] on li "share" at bounding box center [1435, 200] width 130 height 24
click at [1317, 245] on li "[PERSON_NAME]" at bounding box center [1309, 248] width 122 height 24
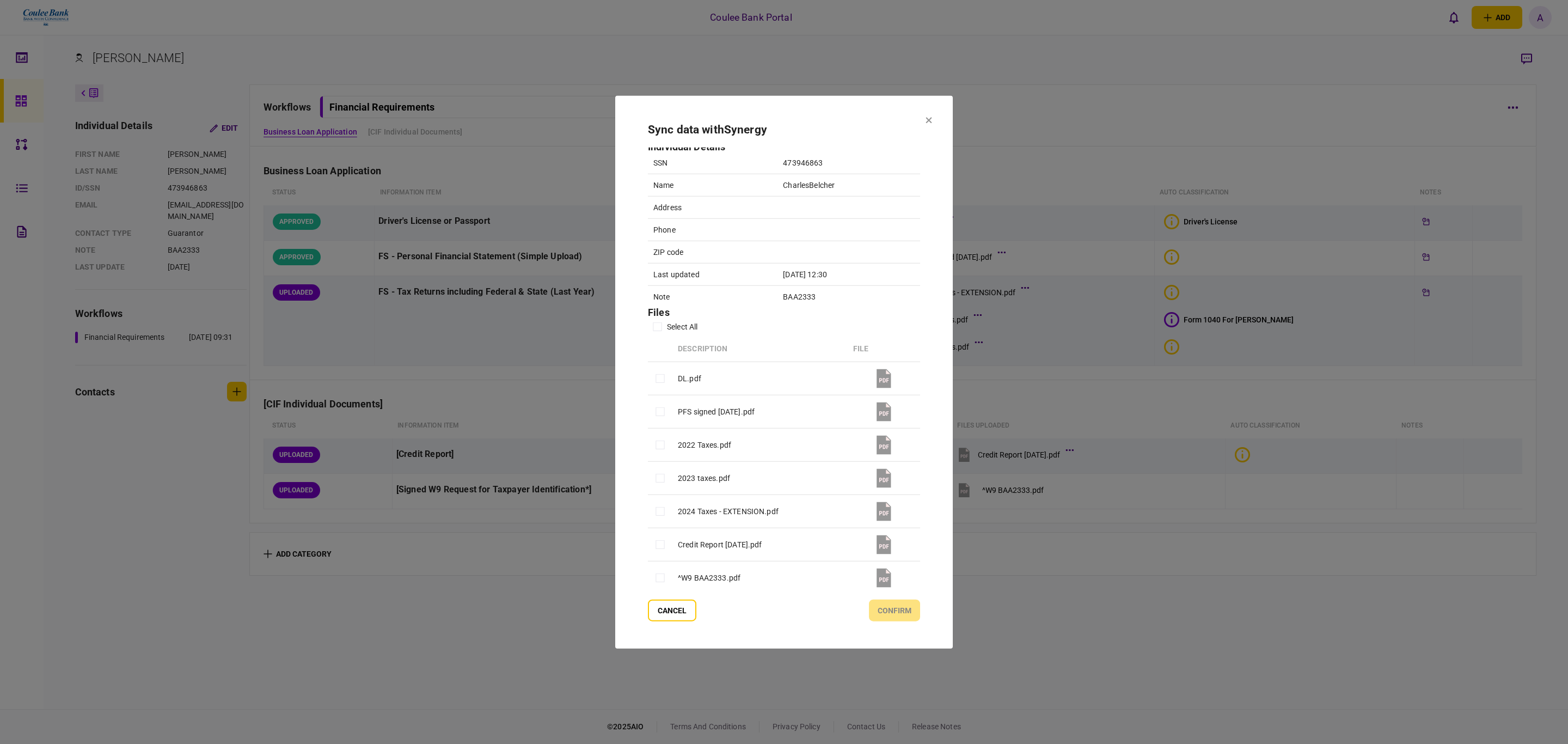
scroll to position [8, 0]
click at [890, 609] on button "confirm" at bounding box center [895, 610] width 51 height 22
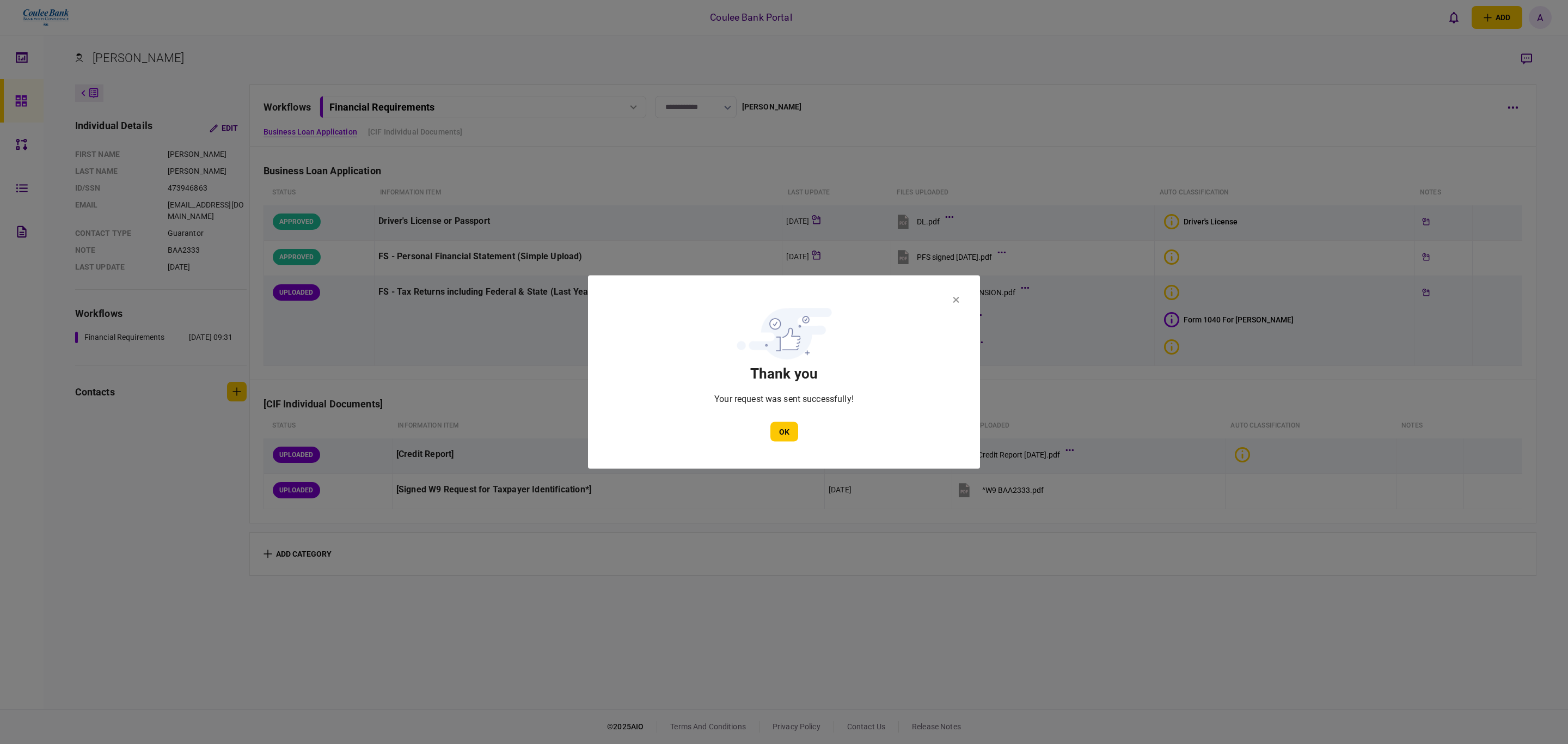
drag, startPoint x: 782, startPoint y: 421, endPoint x: 741, endPoint y: 445, distance: 47.5
click at [782, 421] on section "Thank you Your request was sent successfully! OK" at bounding box center [784, 372] width 327 height 139
click at [787, 433] on button "OK" at bounding box center [785, 432] width 28 height 19
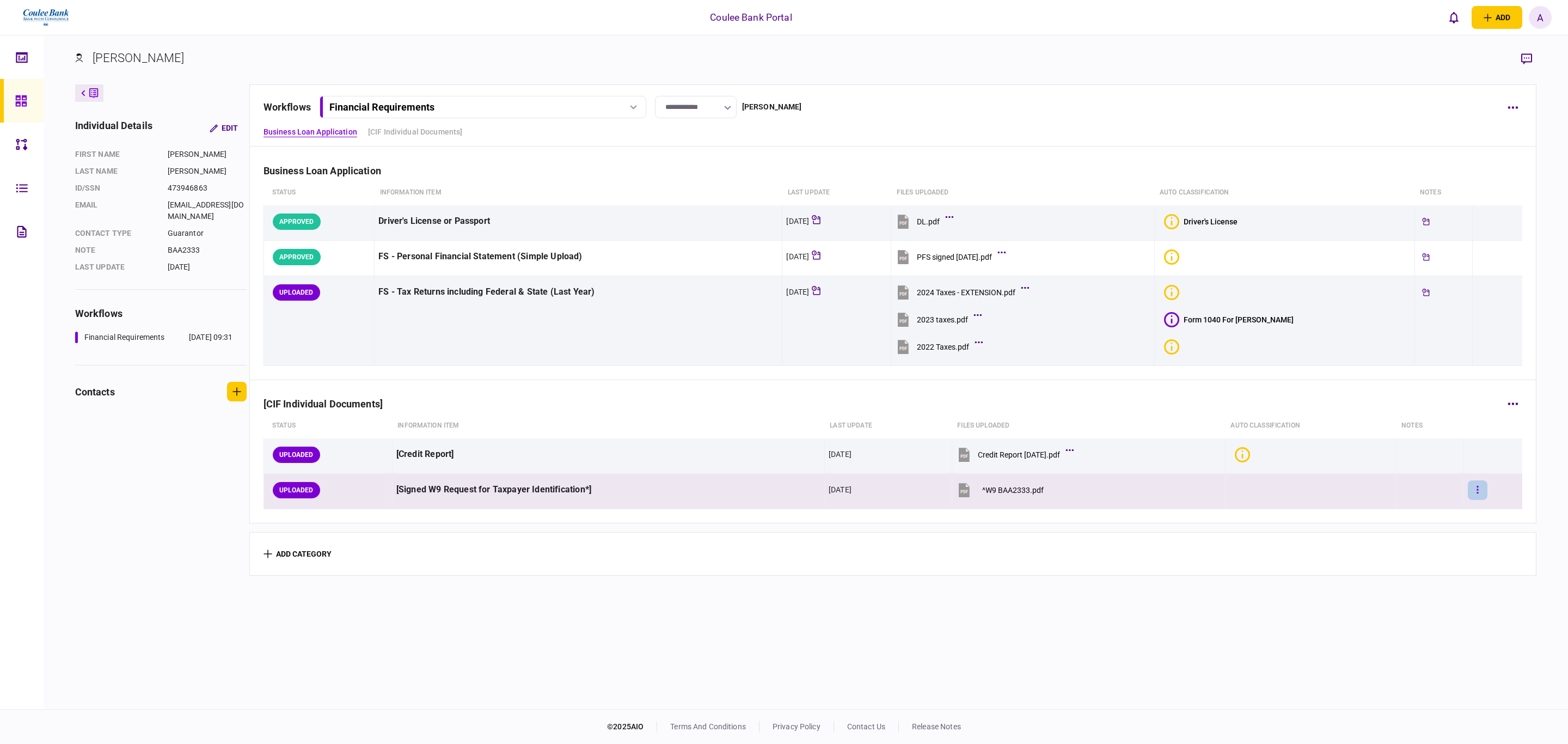
click at [1468, 488] on button "button" at bounding box center [1477, 490] width 19 height 19
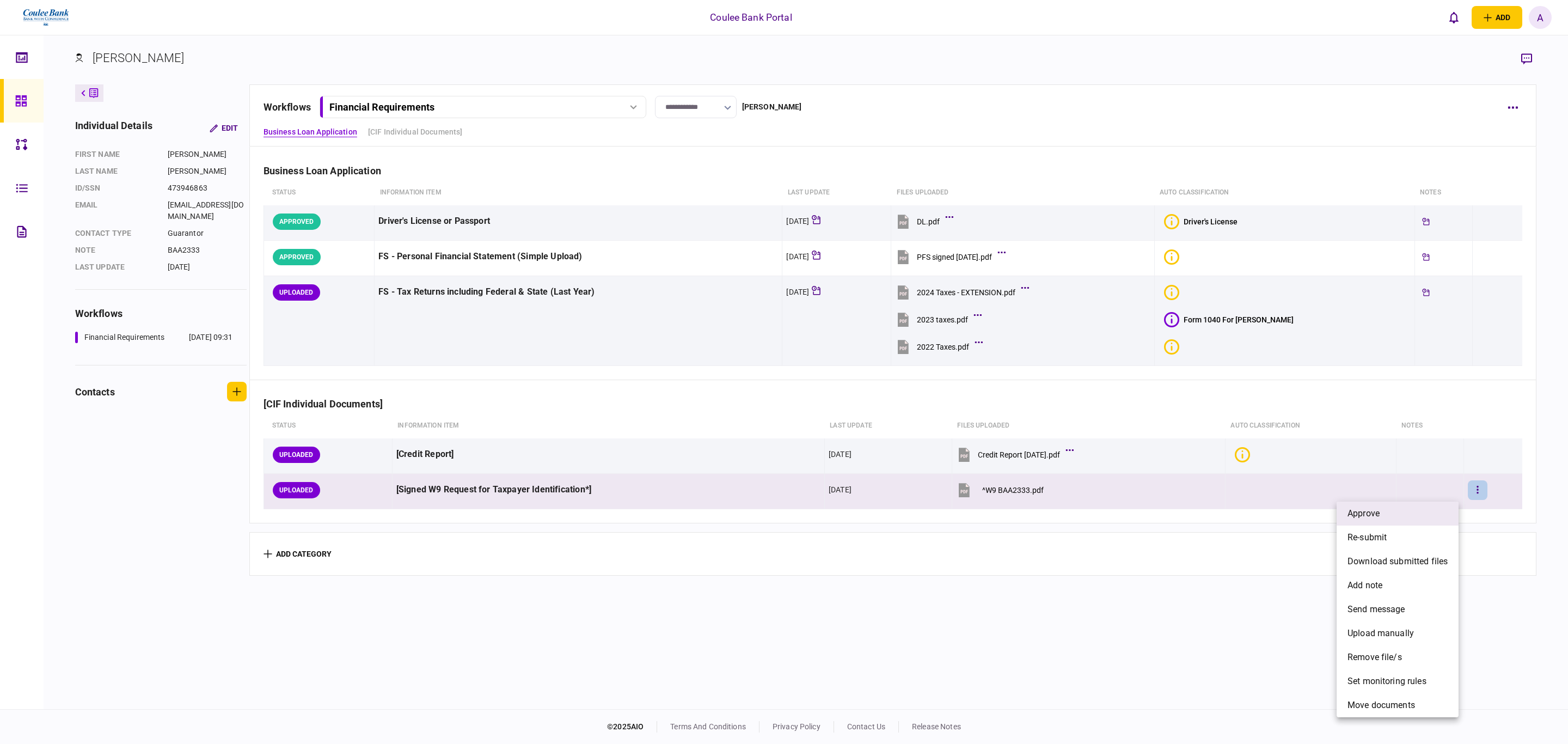
click at [1377, 512] on span "approve" at bounding box center [1363, 513] width 32 height 13
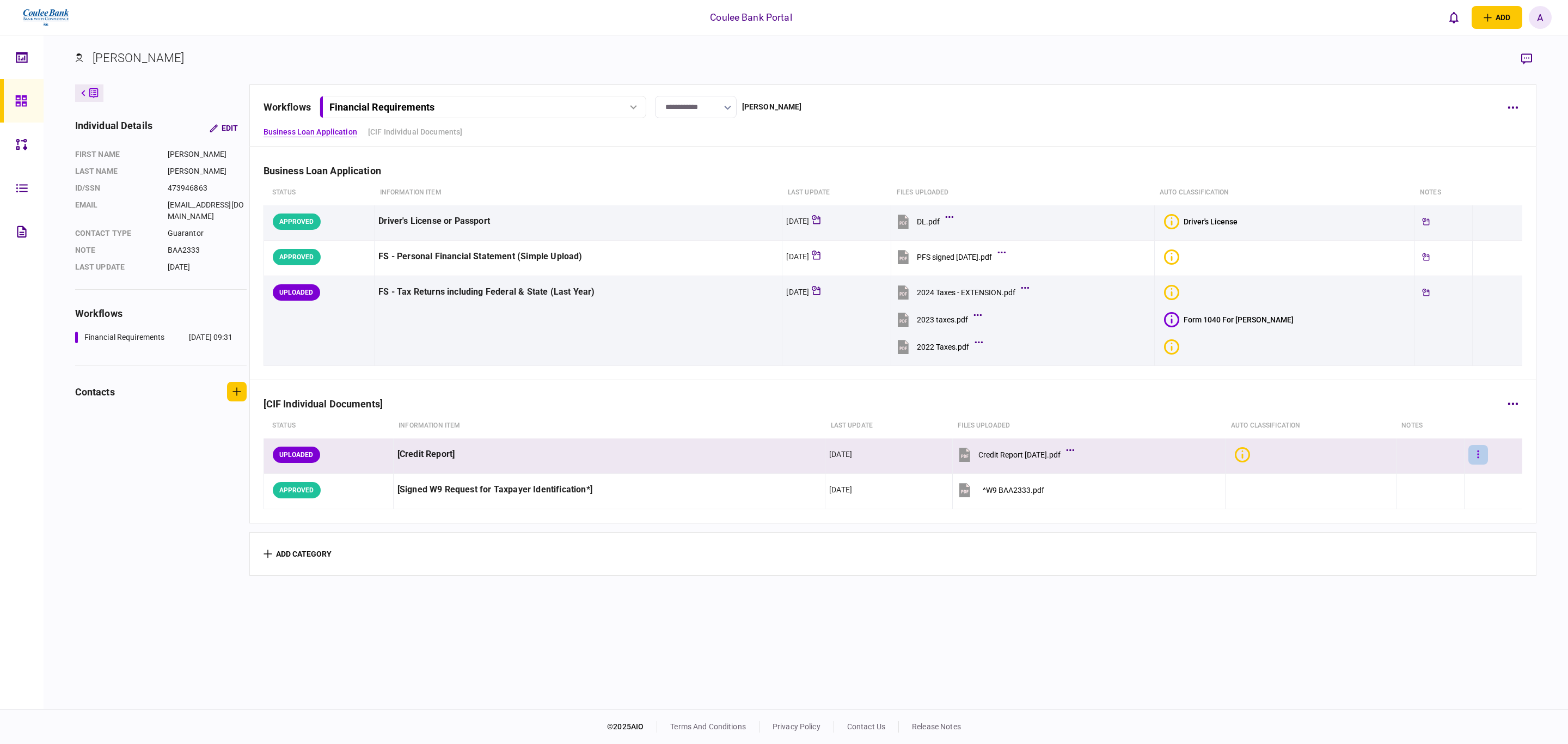
click at [1468, 457] on button "button" at bounding box center [1478, 455] width 19 height 19
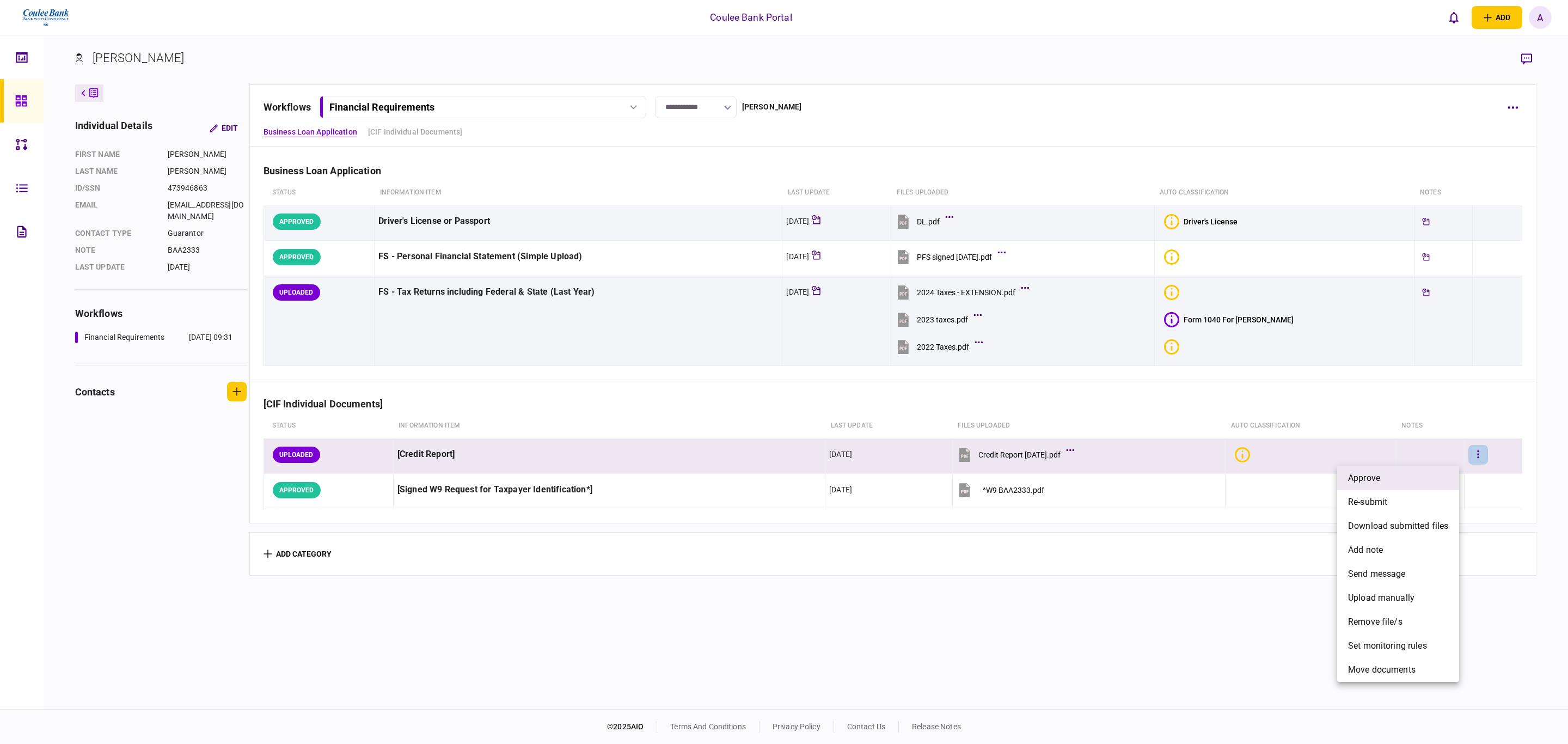
click at [1395, 480] on li "approve" at bounding box center [1398, 478] width 122 height 24
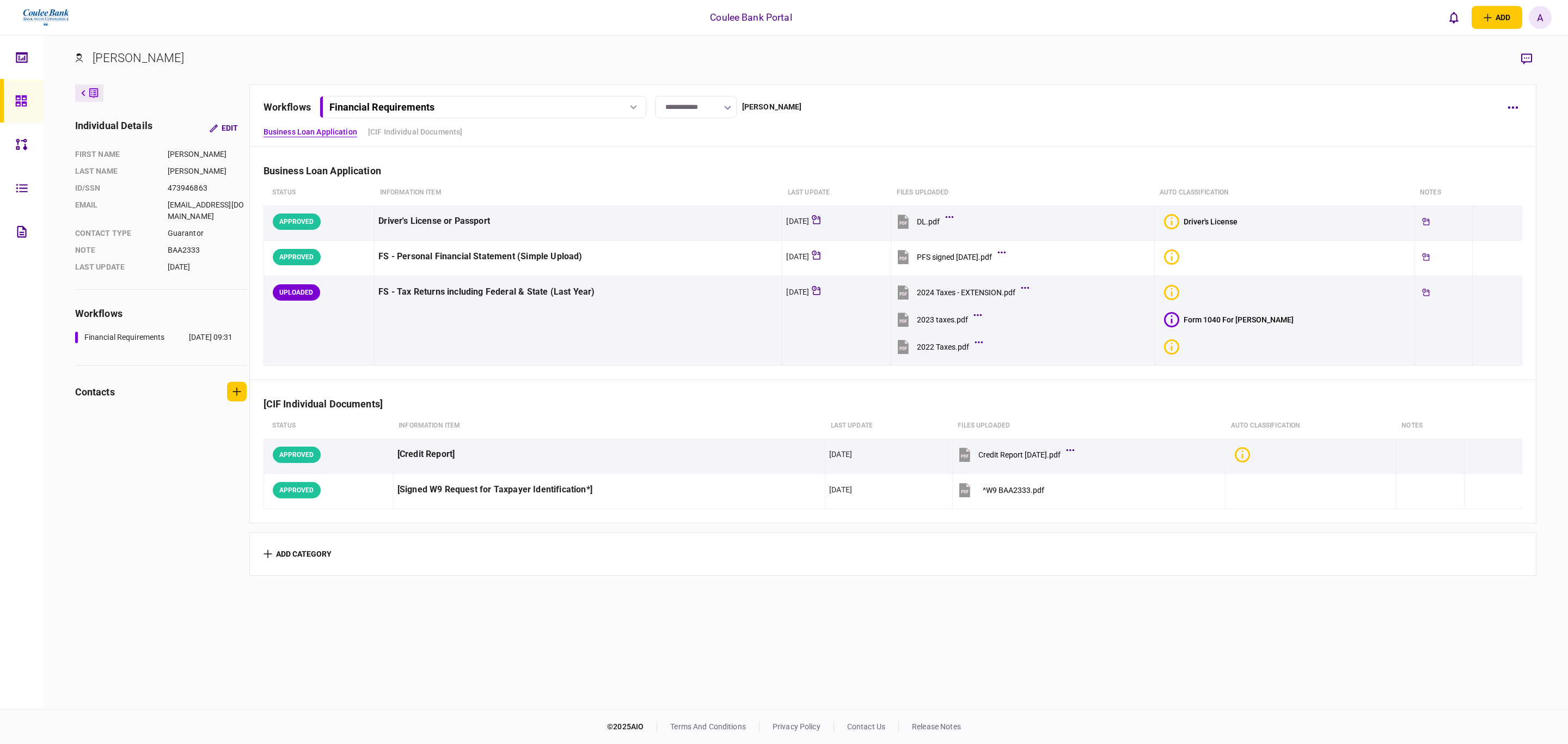
click at [637, 105] on icon at bounding box center [634, 107] width 7 height 4
click at [637, 105] on div at bounding box center [634, 107] width 16 height 4
click at [29, 98] on div at bounding box center [24, 101] width 18 height 44
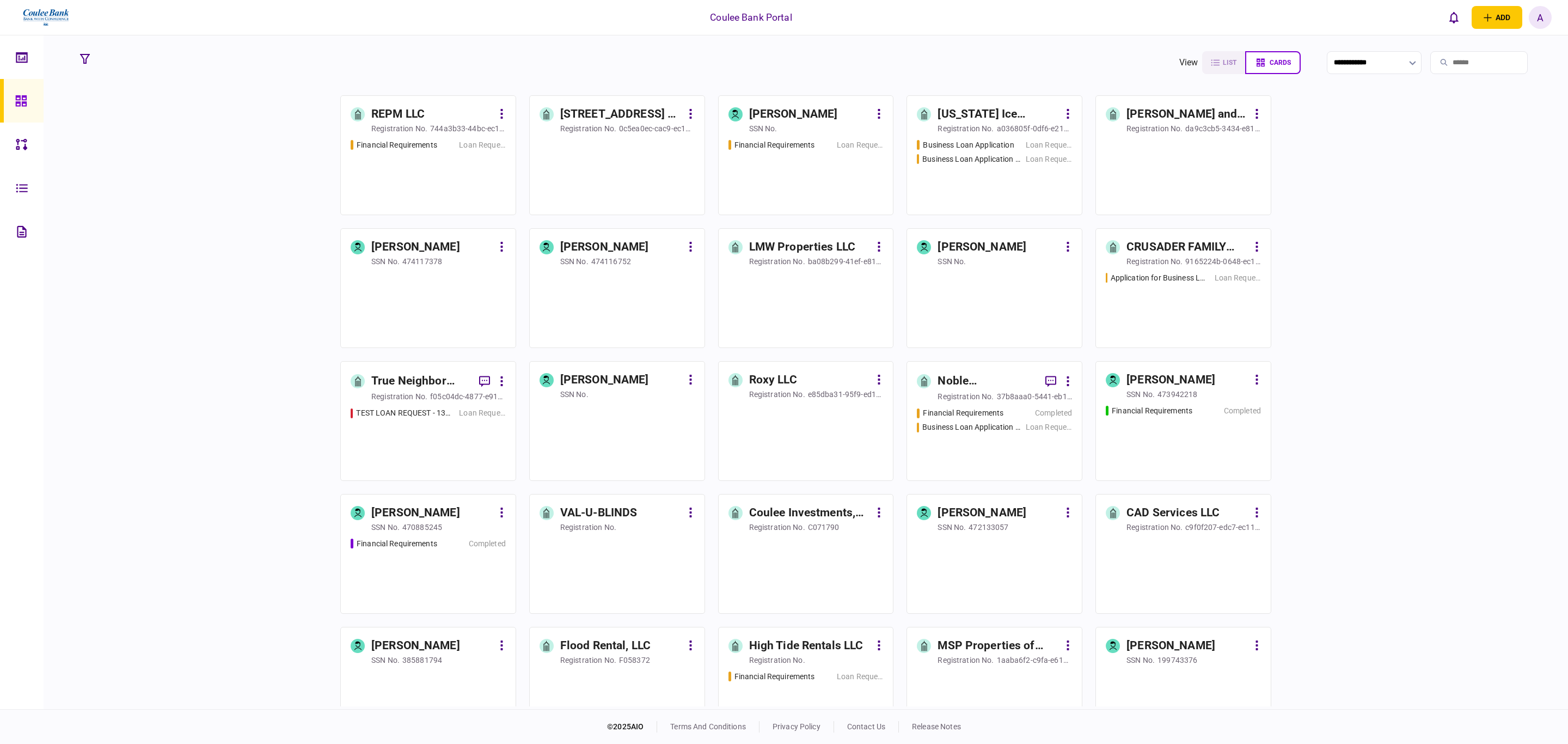
click at [1457, 65] on input "search" at bounding box center [1479, 63] width 97 height 23
